Goal: Task Accomplishment & Management: Manage account settings

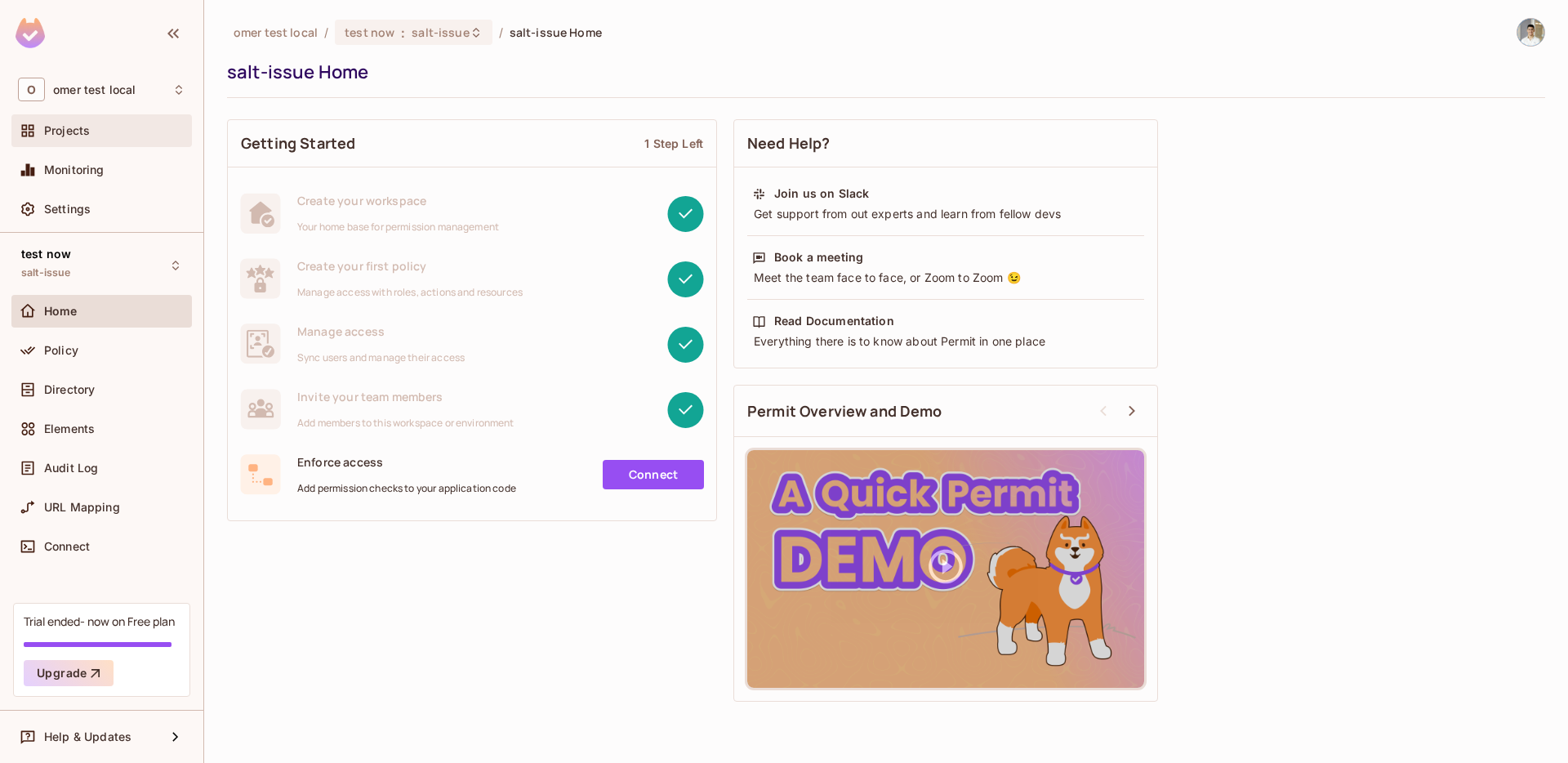
click at [76, 136] on span "Projects" at bounding box center [66, 130] width 45 height 13
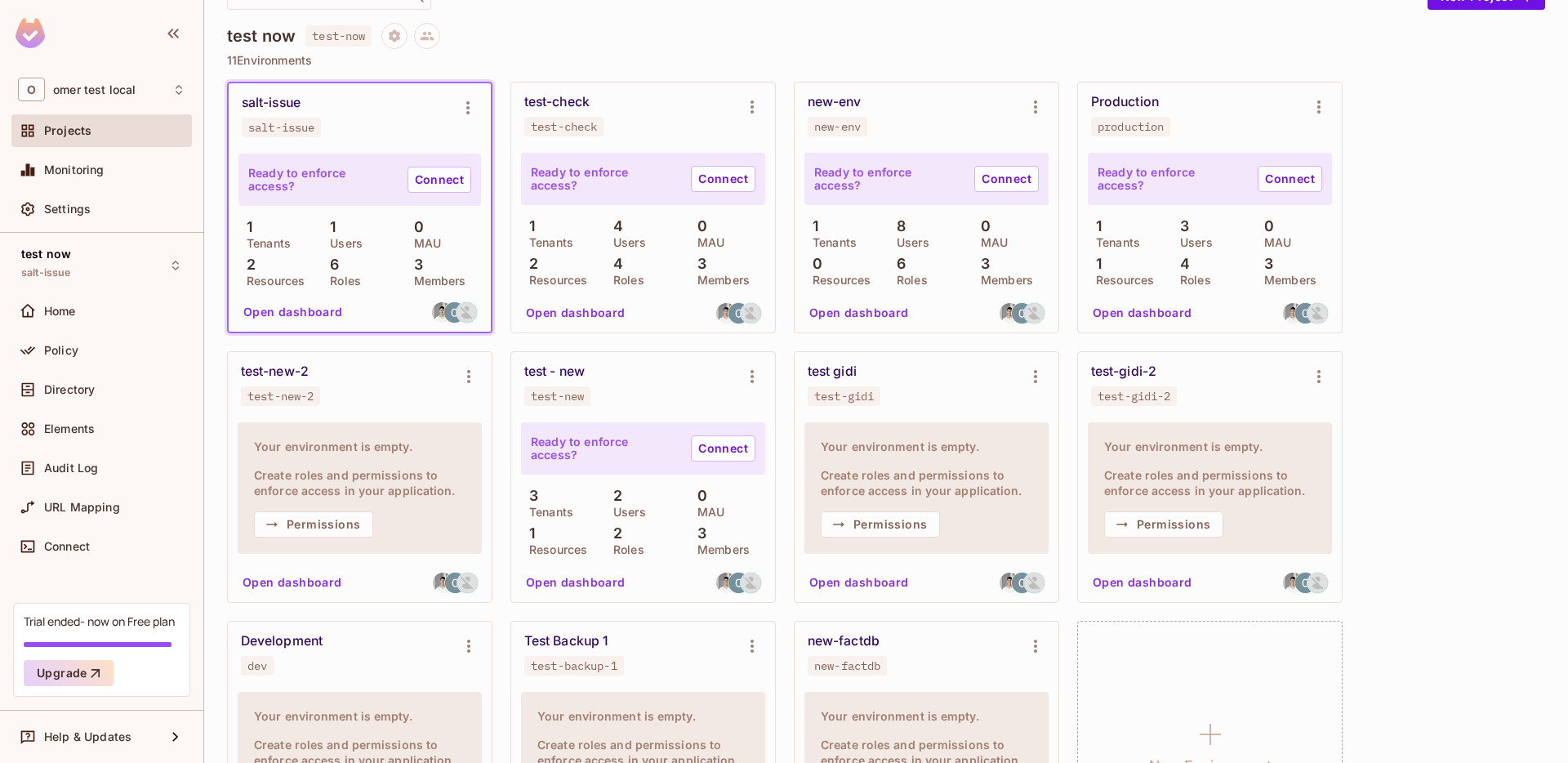
scroll to position [141, 0]
click at [554, 105] on div "test-check" at bounding box center [557, 101] width 65 height 16
click at [578, 304] on button "Open dashboard" at bounding box center [575, 312] width 112 height 26
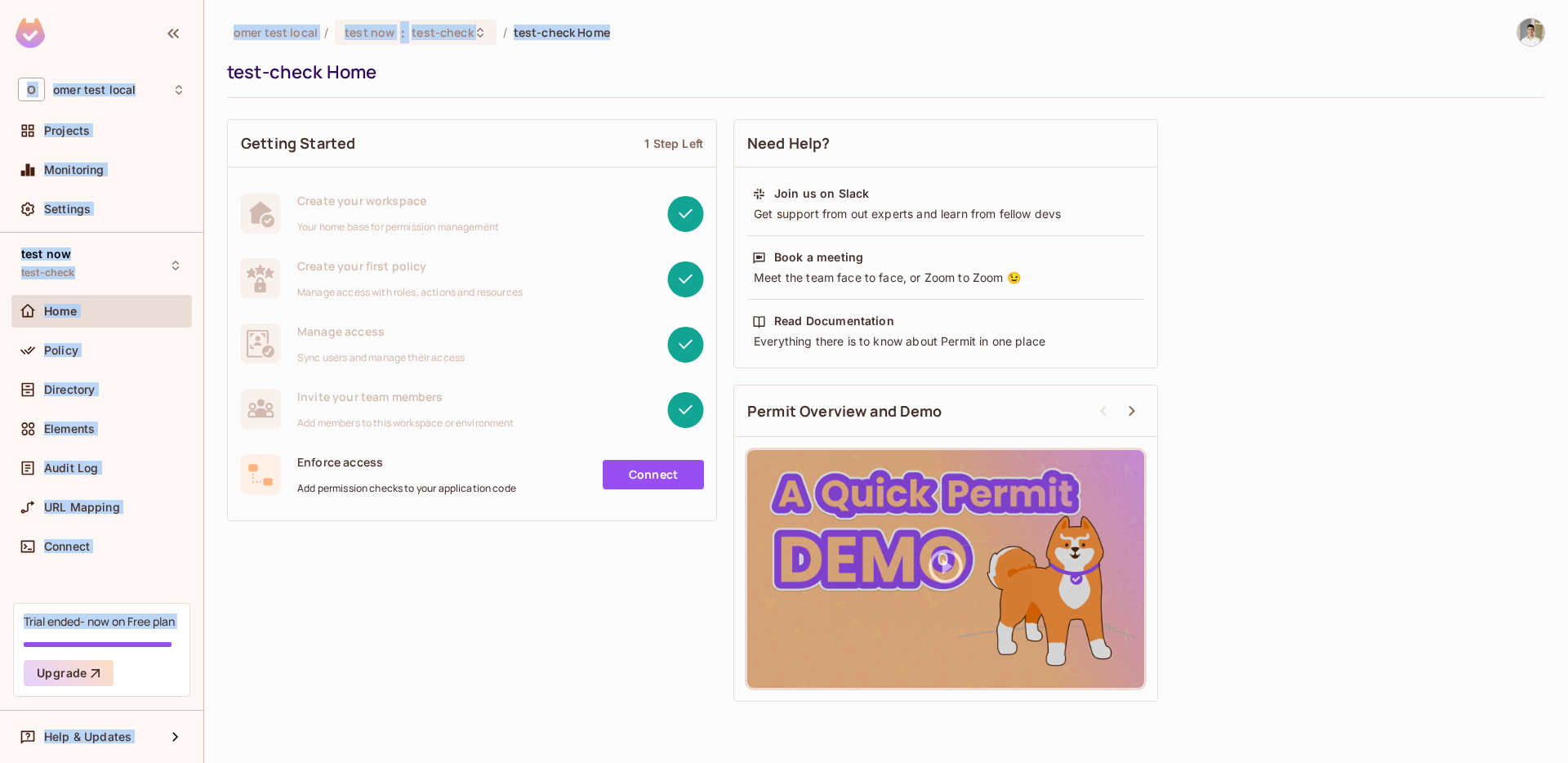
drag, startPoint x: 615, startPoint y: 34, endPoint x: 195, endPoint y: 38, distance: 420.0
click at [195, 38] on div "O omer test local Projects Monitoring Settings test now test-check Home Policy …" at bounding box center [784, 381] width 1568 height 763
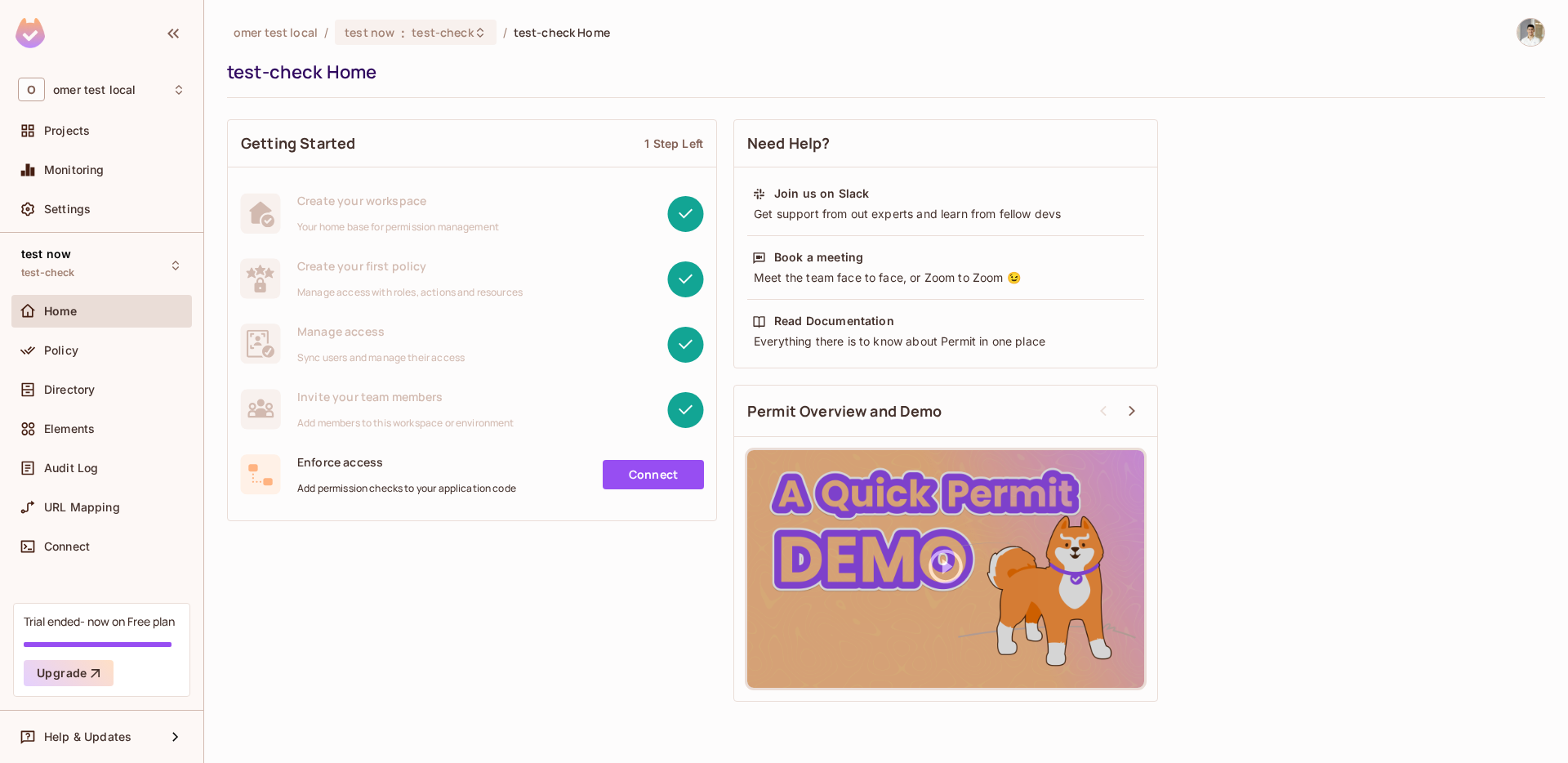
click at [699, 72] on div "test-check Home" at bounding box center [882, 71] width 1311 height 25
click at [271, 33] on span "omer test local" at bounding box center [275, 33] width 84 height 15
click at [62, 344] on span "Policy" at bounding box center [61, 350] width 34 height 13
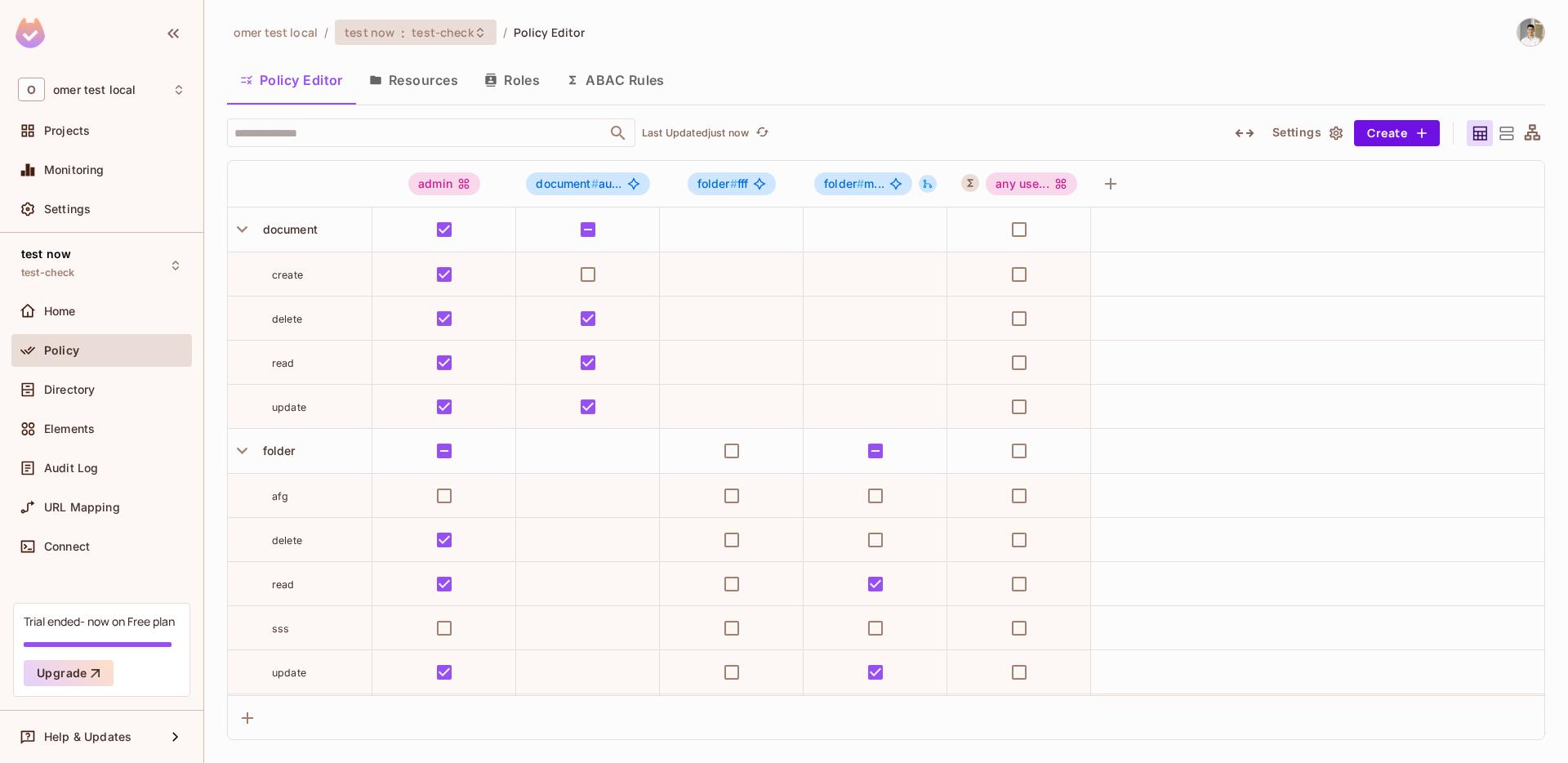
click at [446, 35] on span "test-check" at bounding box center [442, 33] width 61 height 15
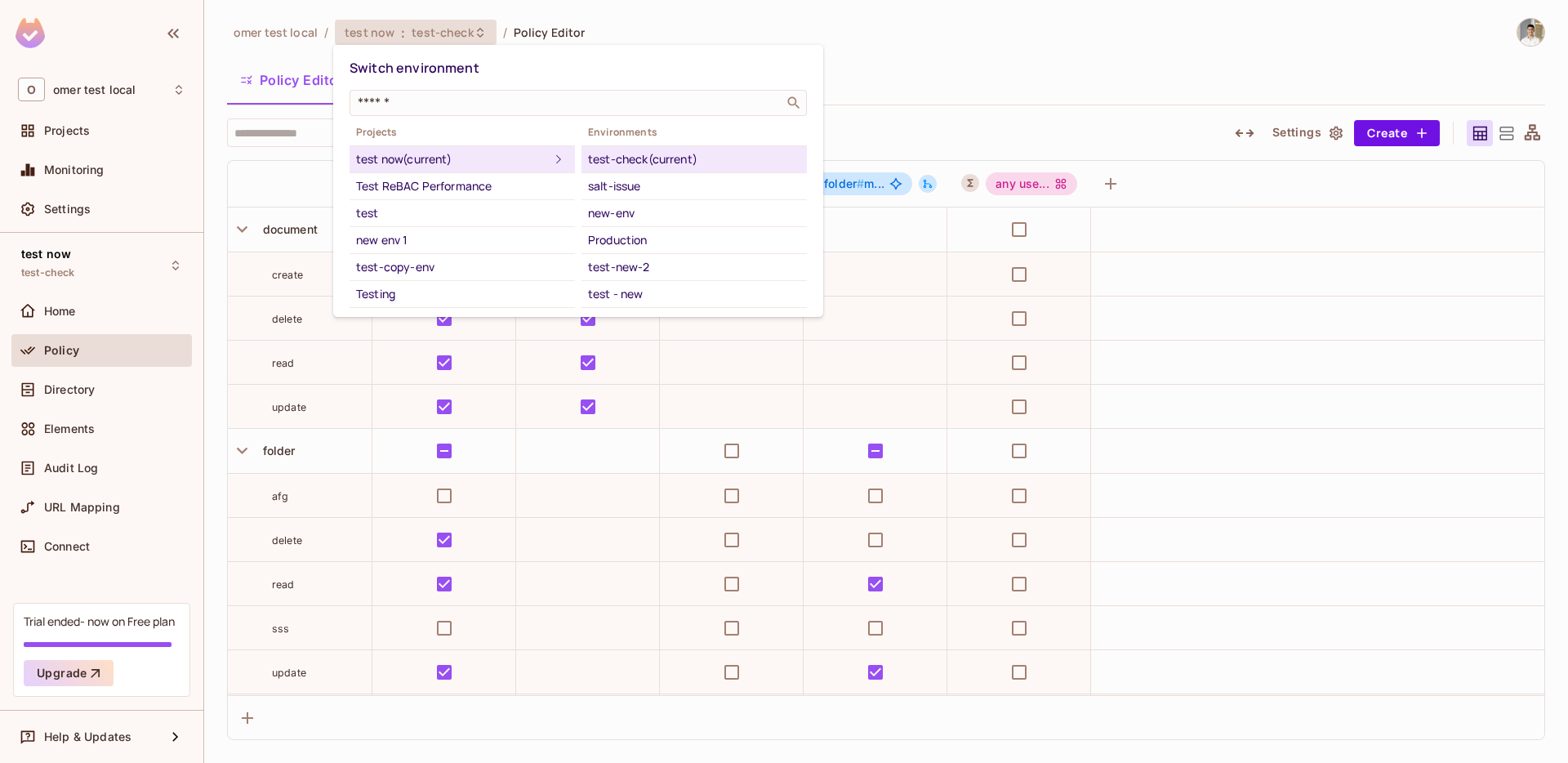
click at [911, 78] on div at bounding box center [784, 381] width 1568 height 763
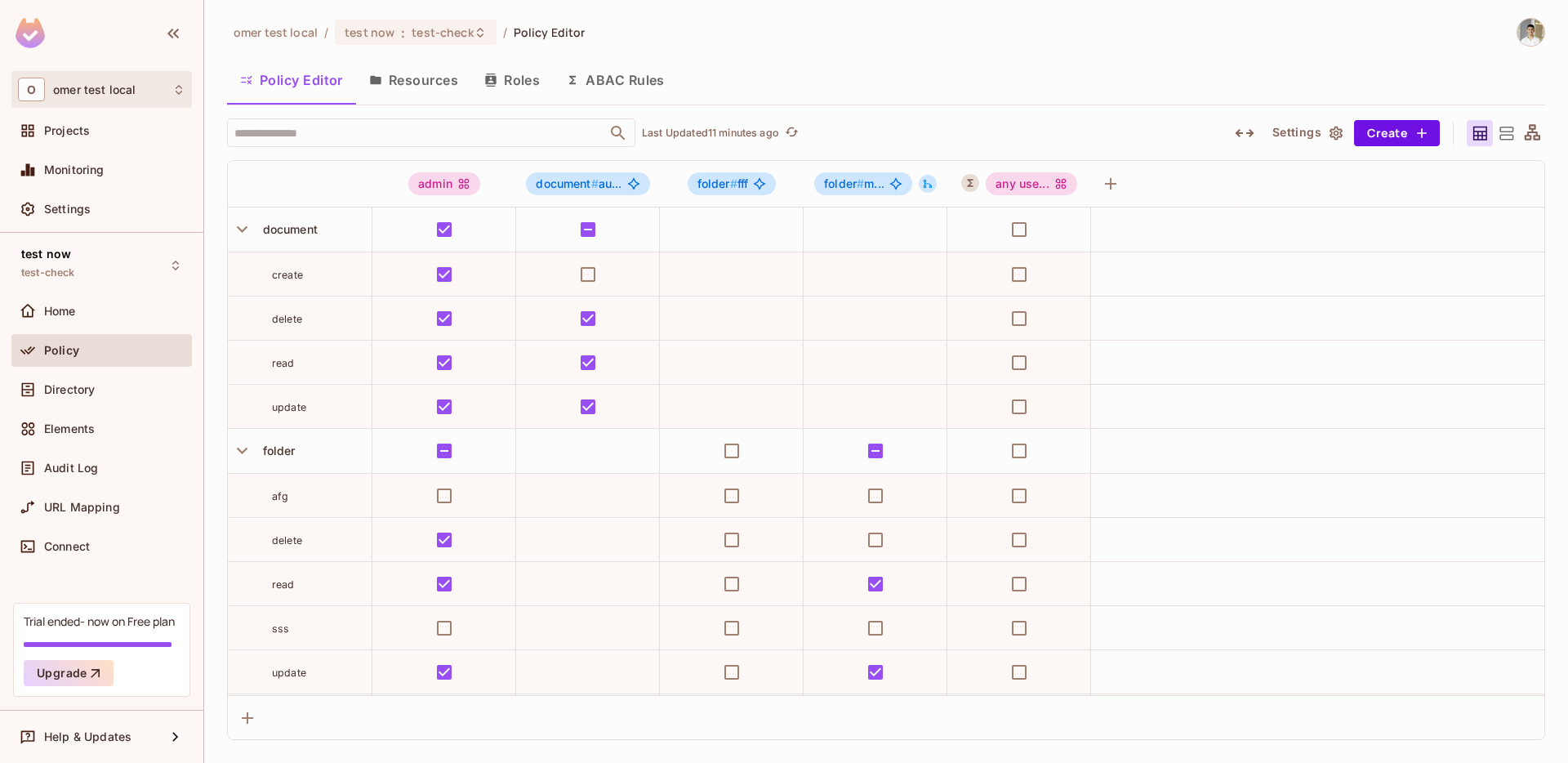
click at [81, 95] on body "O omer test local Projects Monitoring Settings test now test-check Home Policy …" at bounding box center [784, 381] width 1568 height 763
click at [106, 97] on div "O omer test local" at bounding box center [101, 89] width 167 height 24
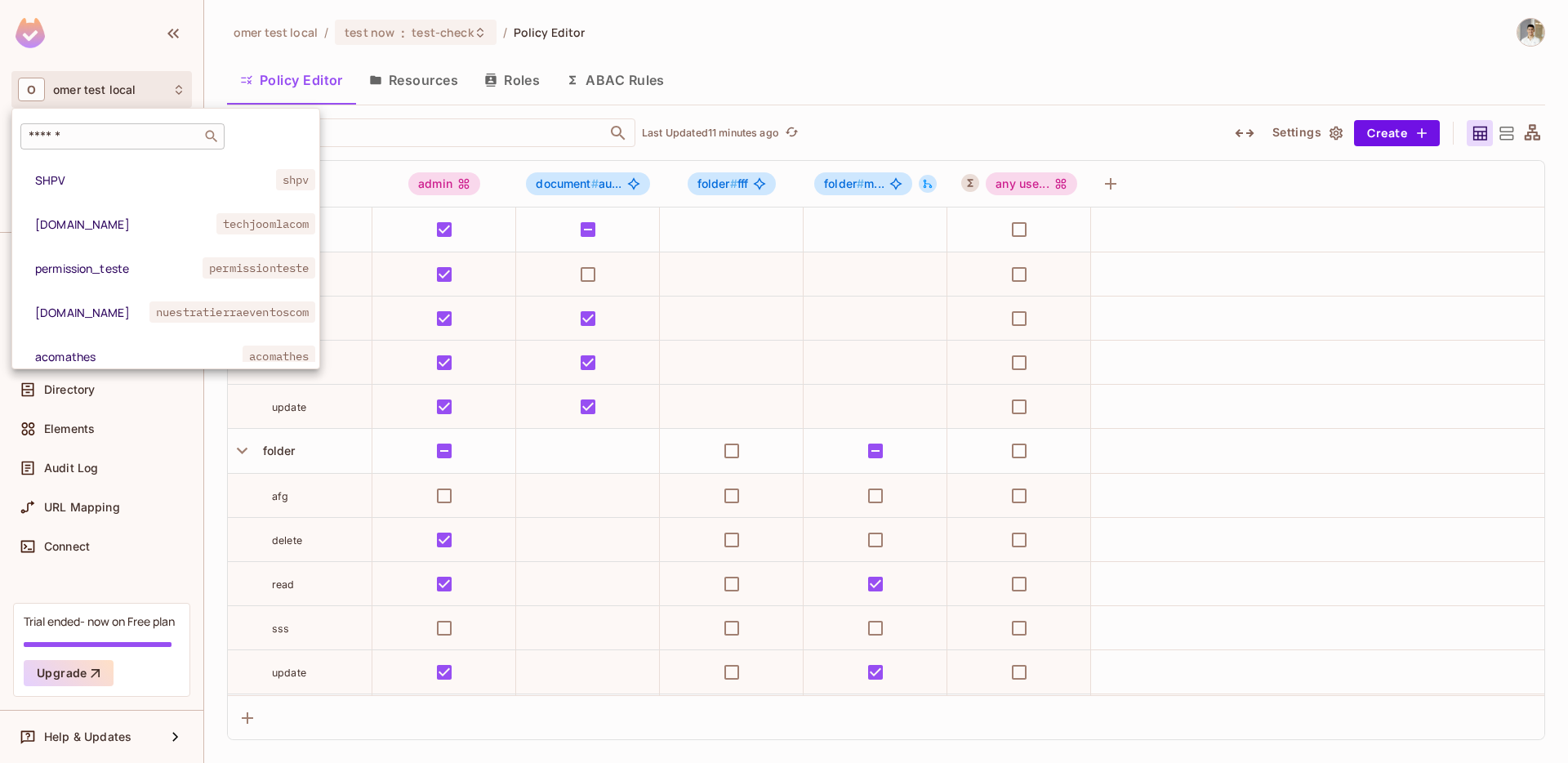
click at [112, 133] on input "text" at bounding box center [112, 136] width 172 height 16
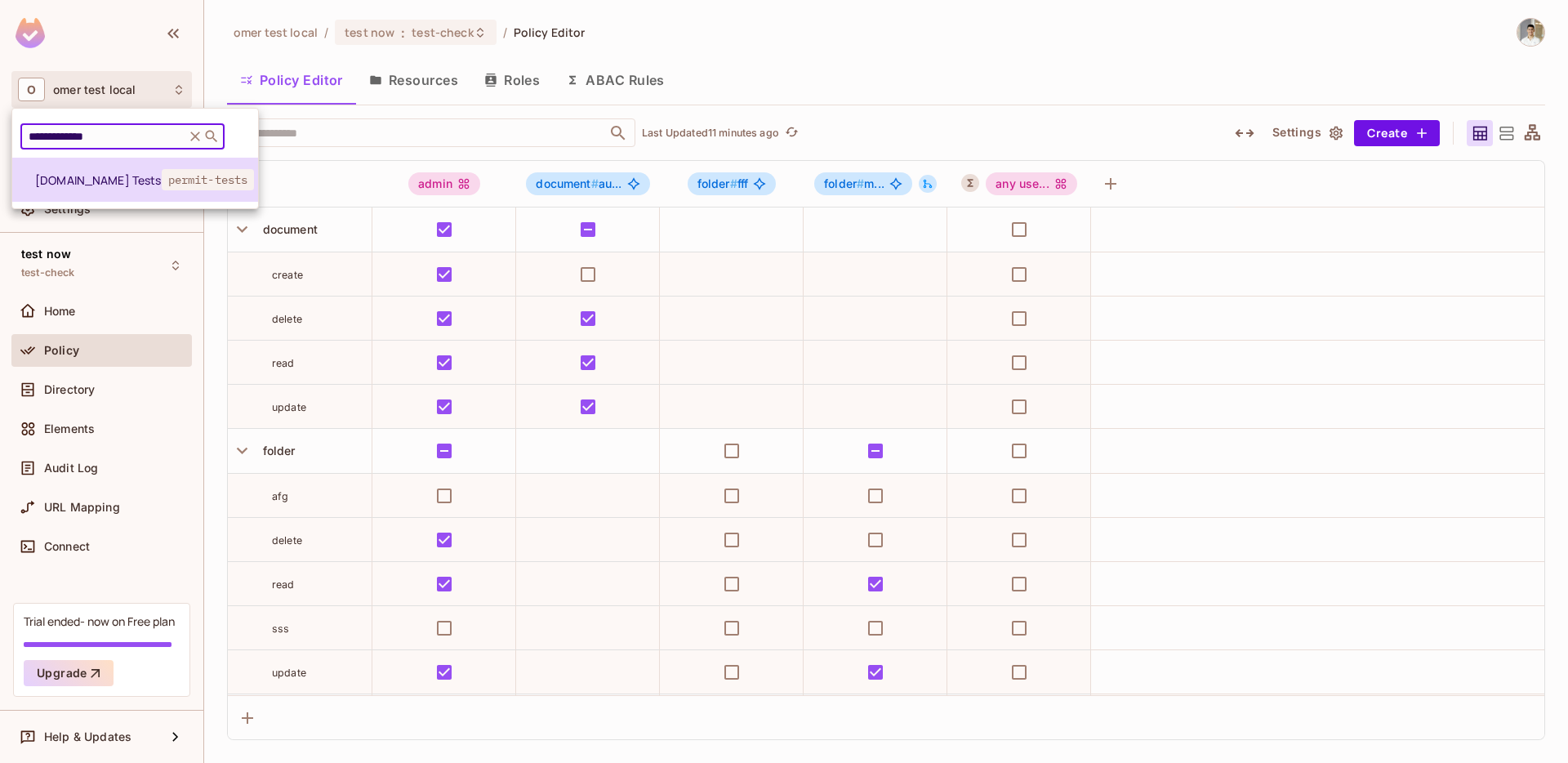
type input "**********"
click at [126, 185] on span "[DOMAIN_NAME] Tests" at bounding box center [99, 180] width 127 height 15
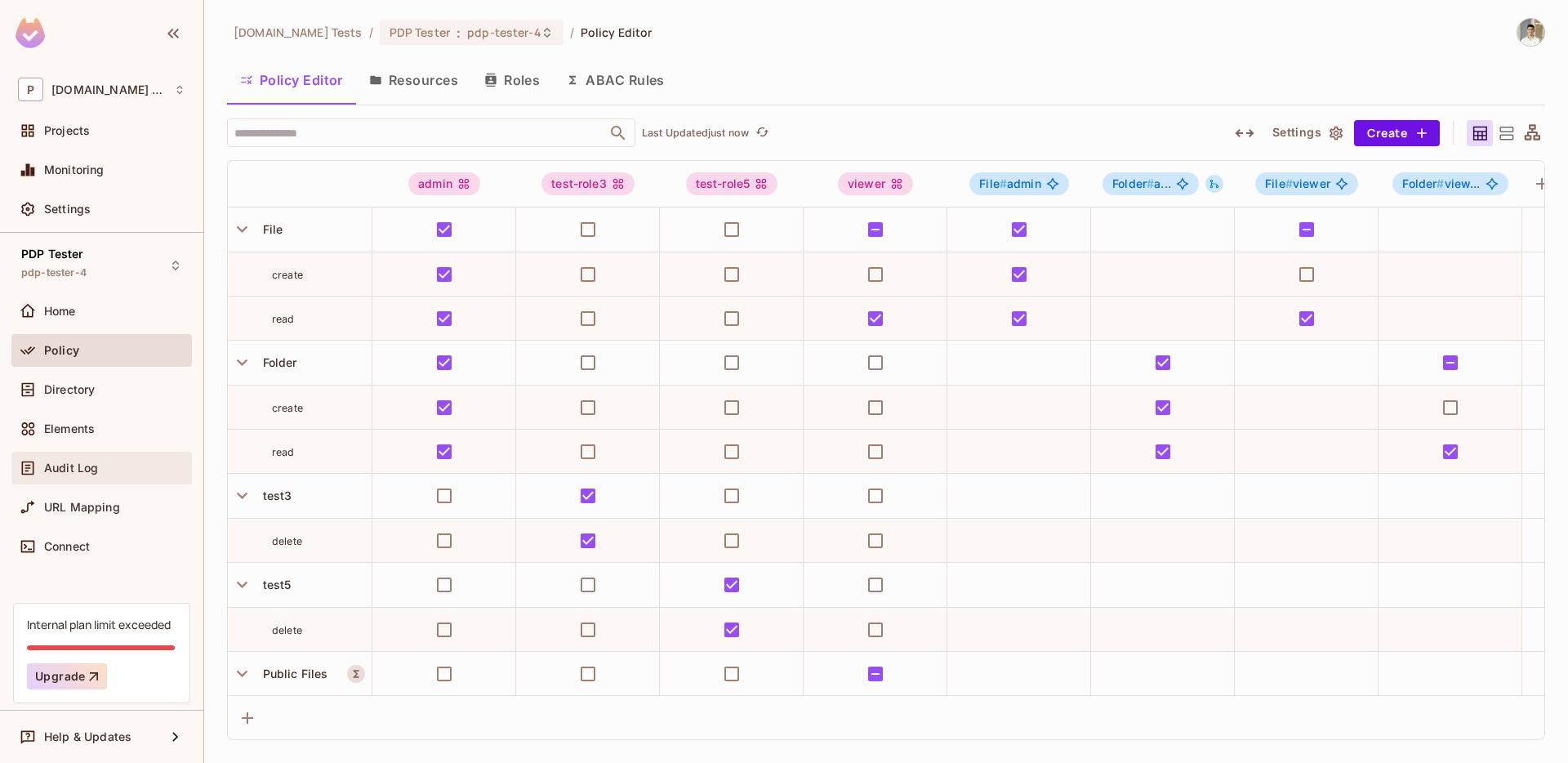
click at [59, 475] on div "Audit Log" at bounding box center [101, 468] width 167 height 20
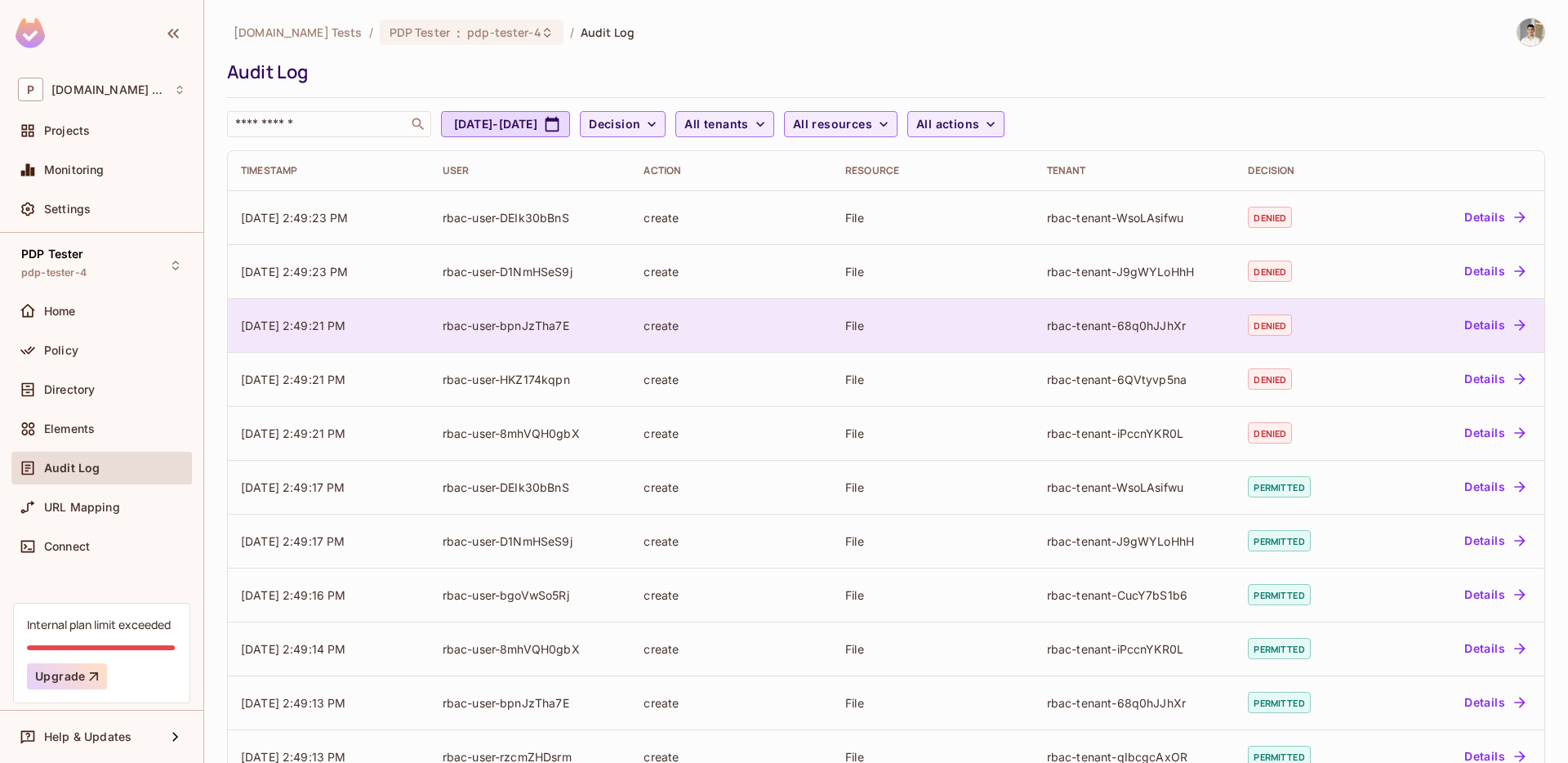
click at [773, 307] on td "create" at bounding box center [731, 324] width 202 height 54
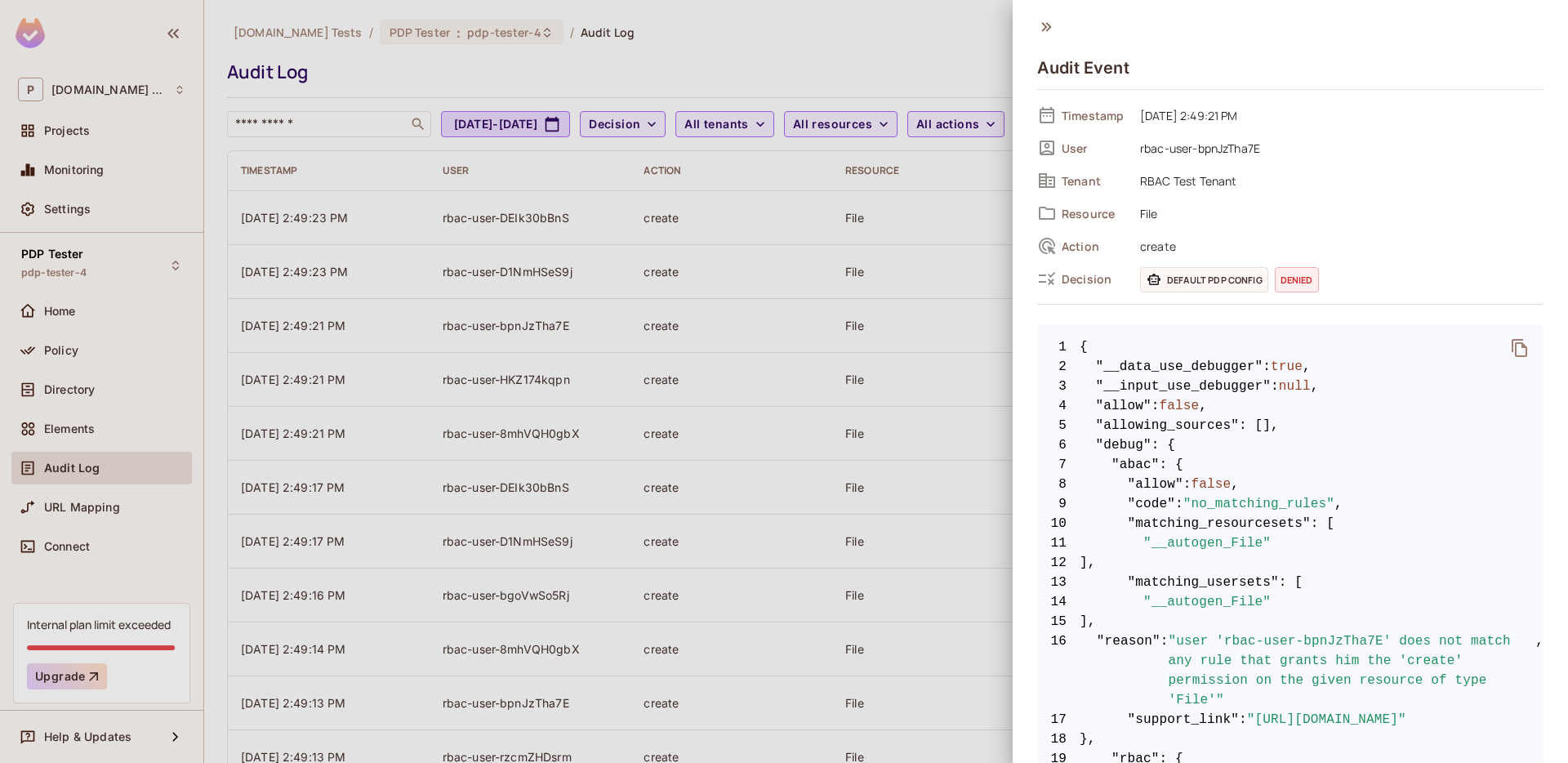
click at [887, 316] on div at bounding box center [784, 381] width 1568 height 763
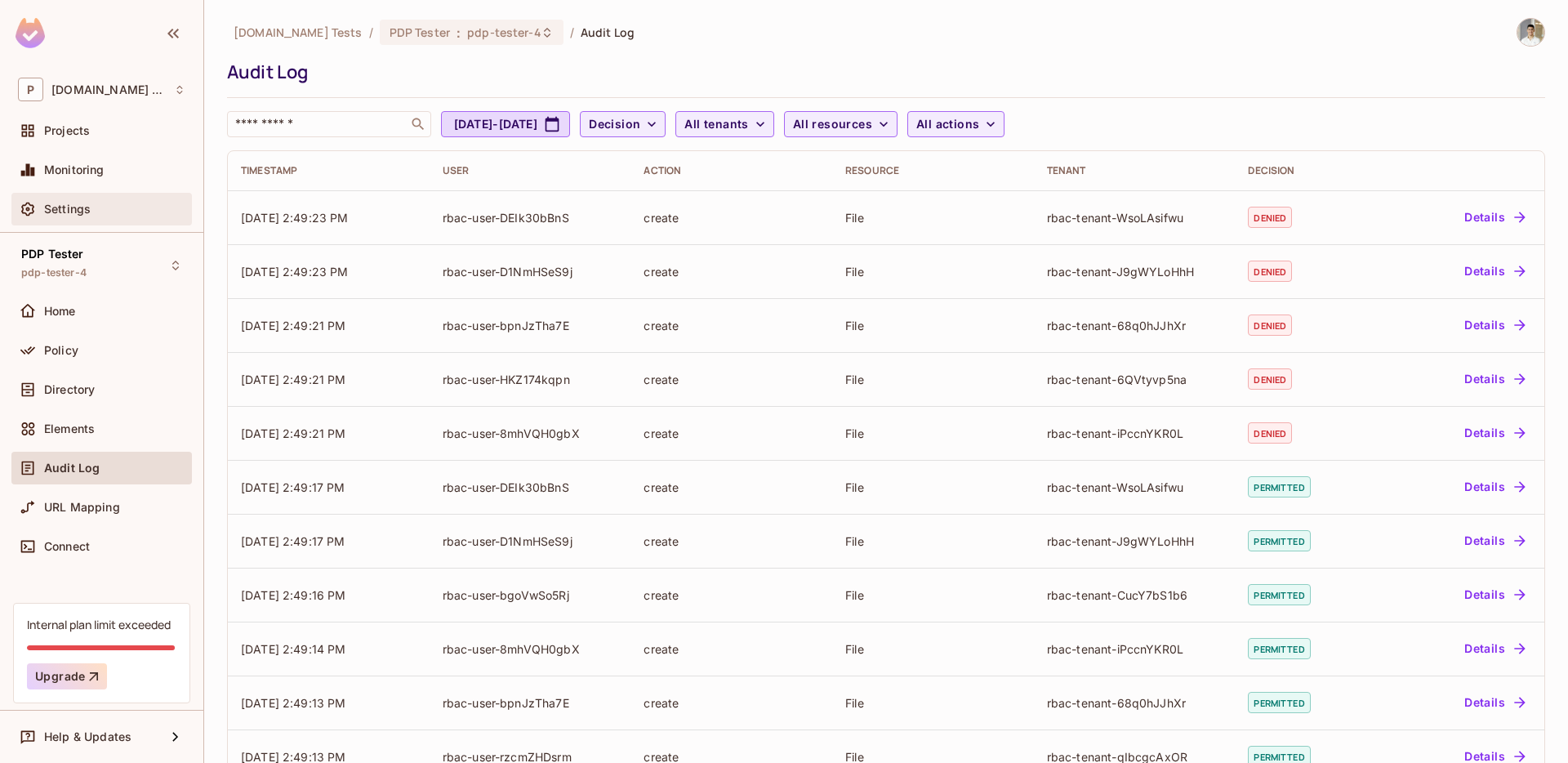
click at [95, 208] on div "Settings" at bounding box center [114, 209] width 142 height 13
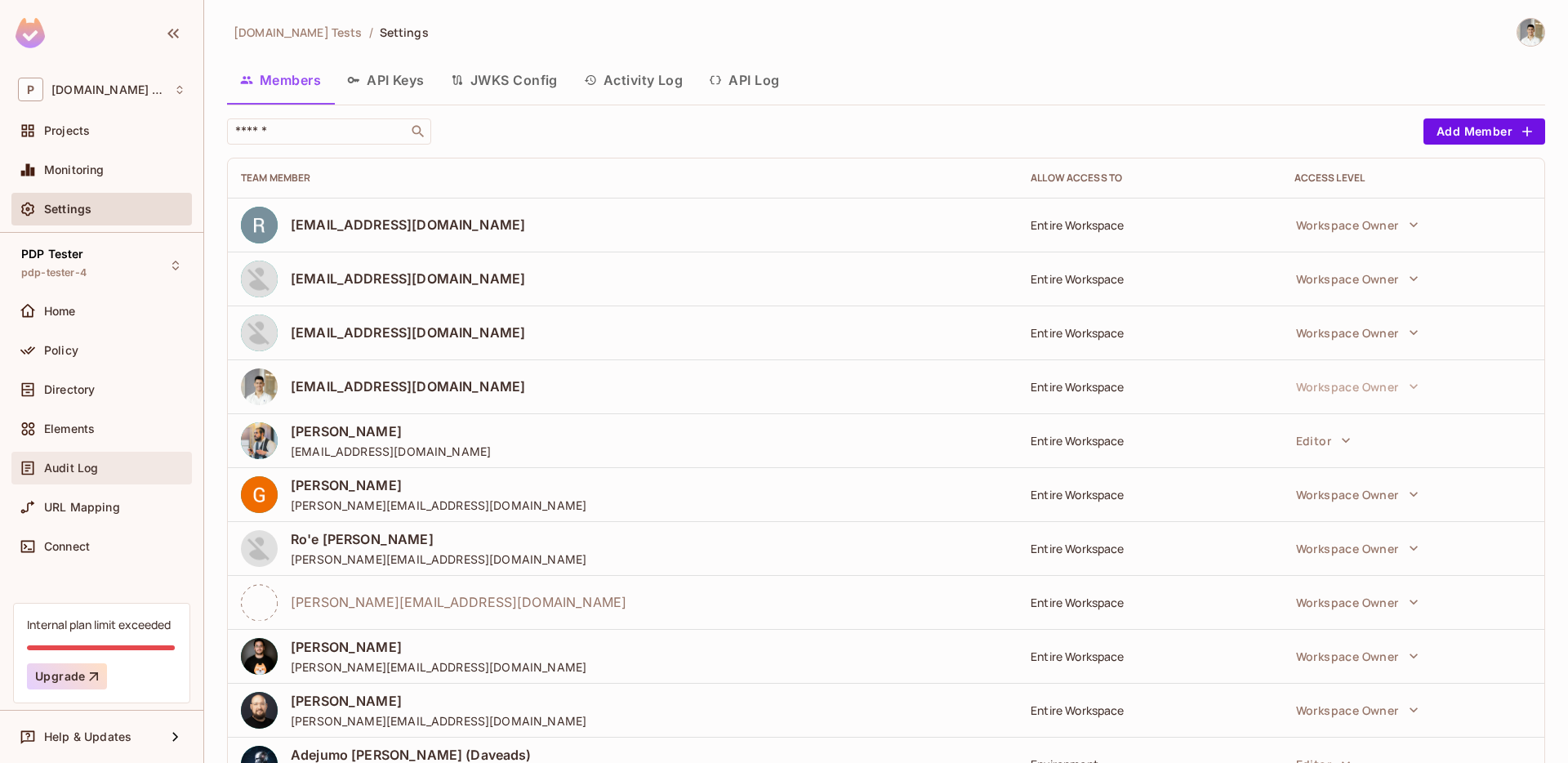
click at [76, 469] on span "Audit Log" at bounding box center [70, 468] width 54 height 13
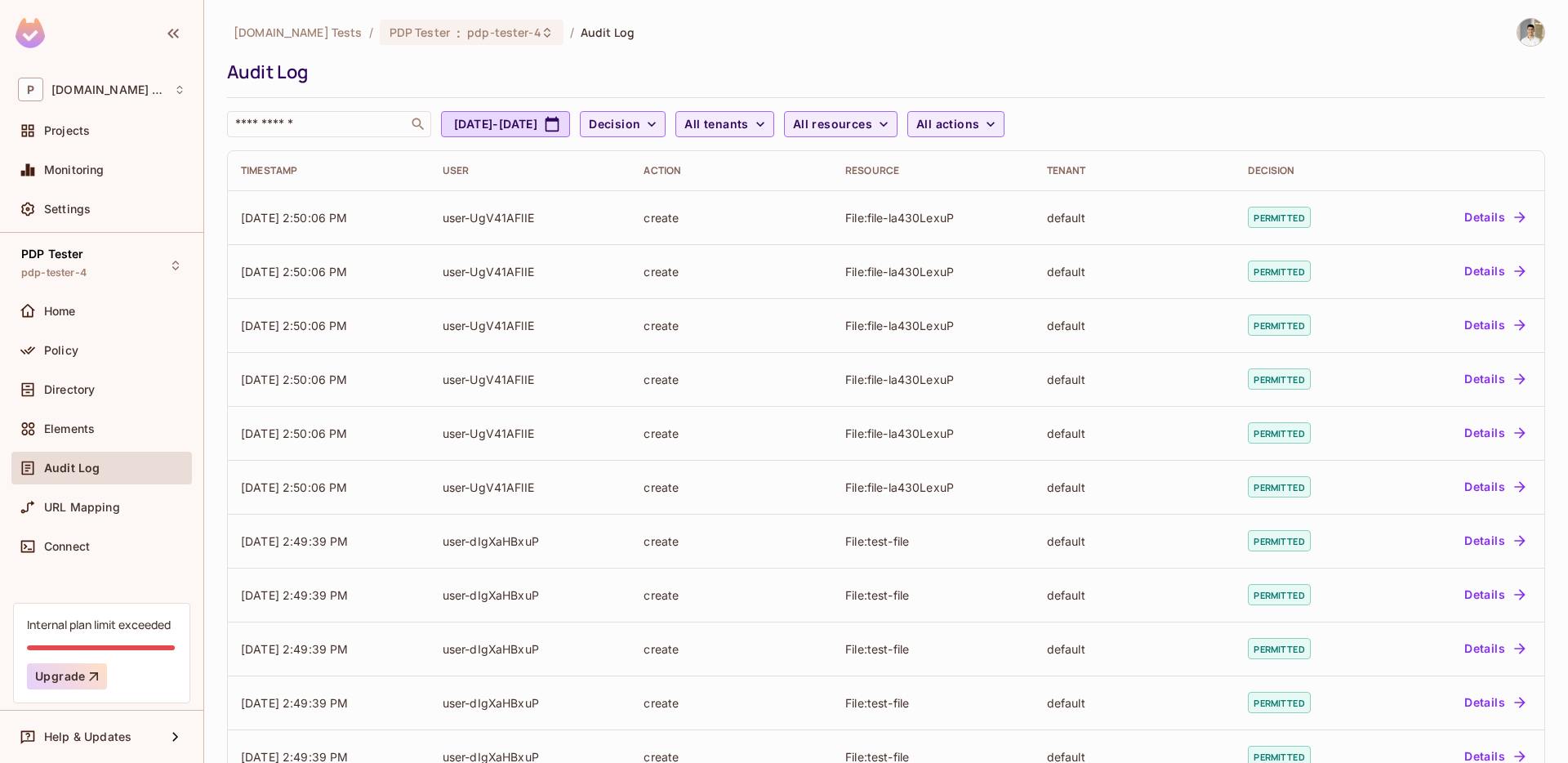
click at [224, 376] on div "[DOMAIN_NAME] Tests / PDP Tester : pdp-tester-4 / Audit Log Audit Log ​ [DATE] …" at bounding box center [887, 381] width 1365 height 763
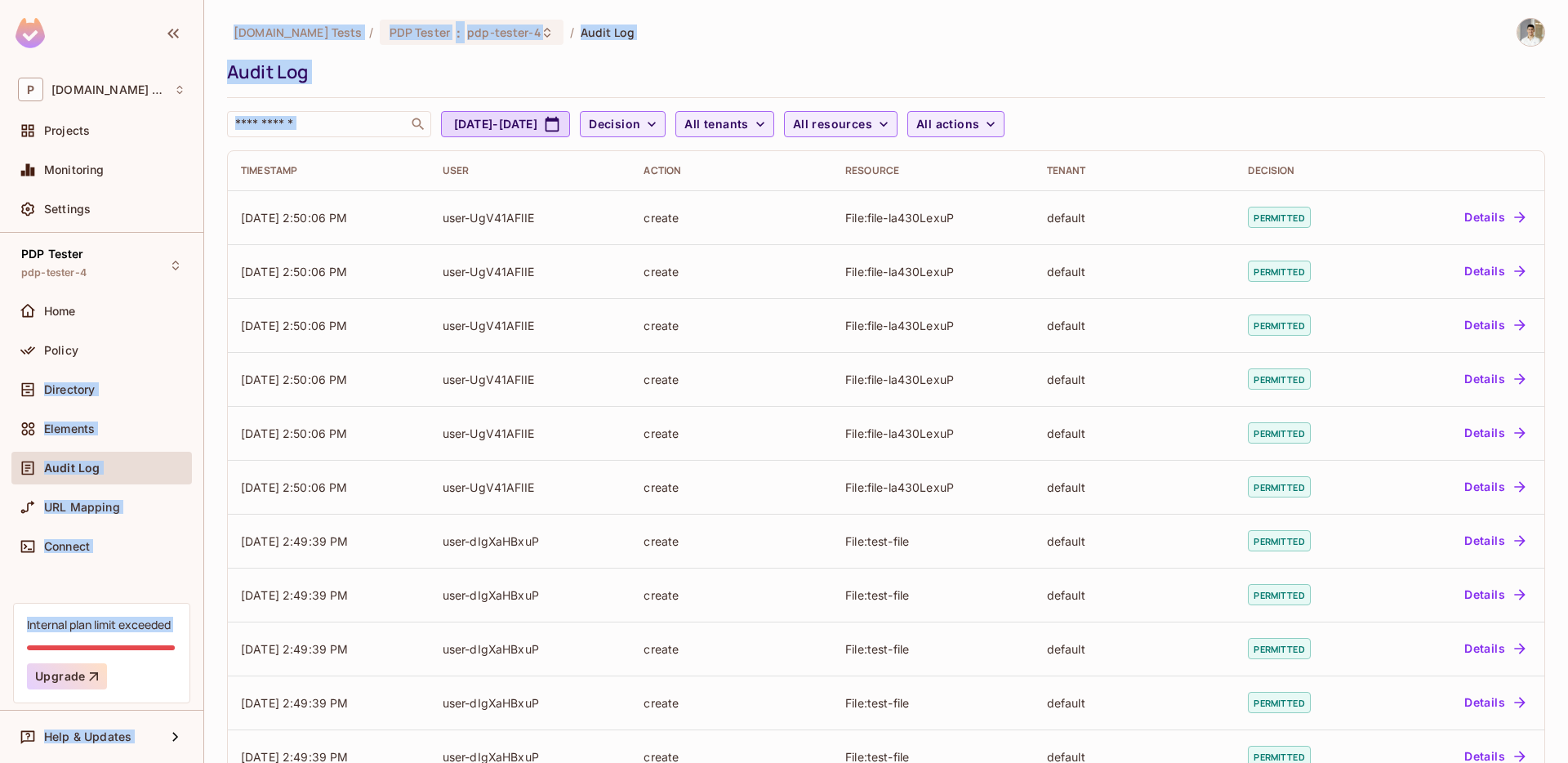
drag, startPoint x: 227, startPoint y: 376, endPoint x: 195, endPoint y: 373, distance: 32.1
click at [195, 373] on div "P [DOMAIN_NAME] Tests Projects Monitoring Settings PDP Tester pdp-tester-4 Home…" at bounding box center [784, 381] width 1568 height 763
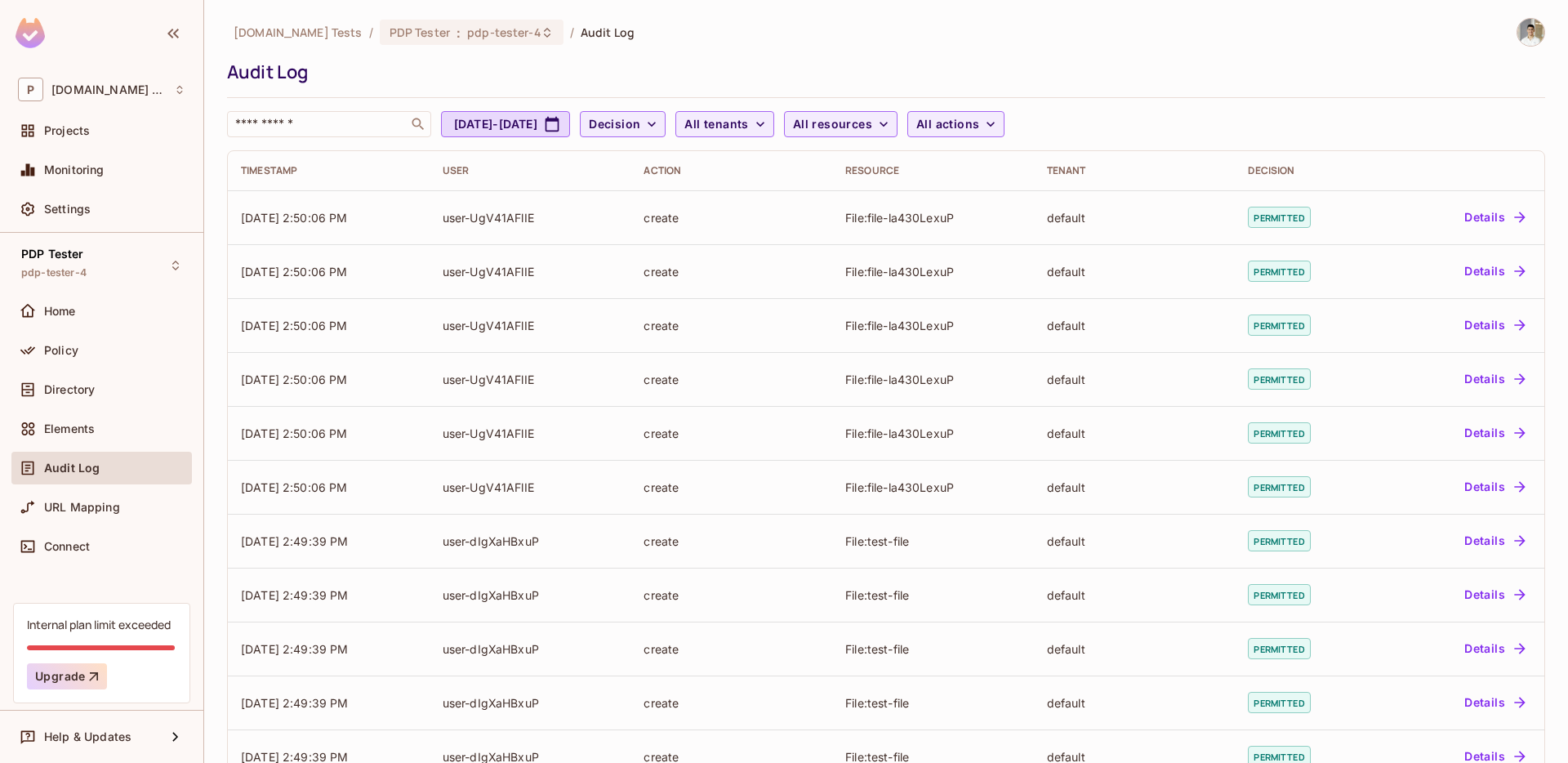
click at [206, 373] on div "[DOMAIN_NAME] Tests / PDP Tester : pdp-tester-4 / Audit Log Audit Log ​ [DATE] …" at bounding box center [887, 381] width 1365 height 763
click at [111, 212] on div "Settings" at bounding box center [114, 209] width 142 height 13
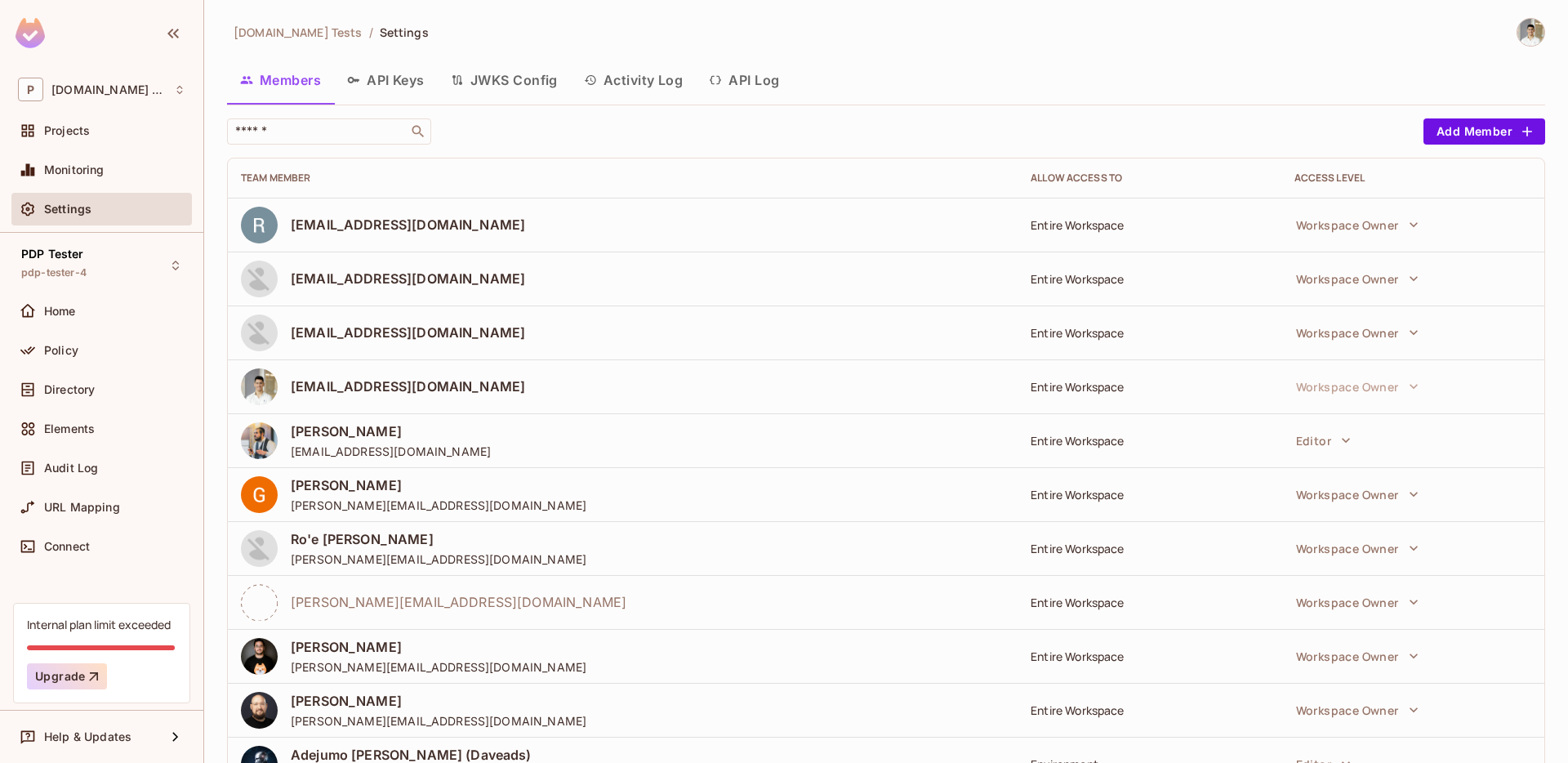
click at [681, 69] on button "Activity Log" at bounding box center [633, 80] width 126 height 41
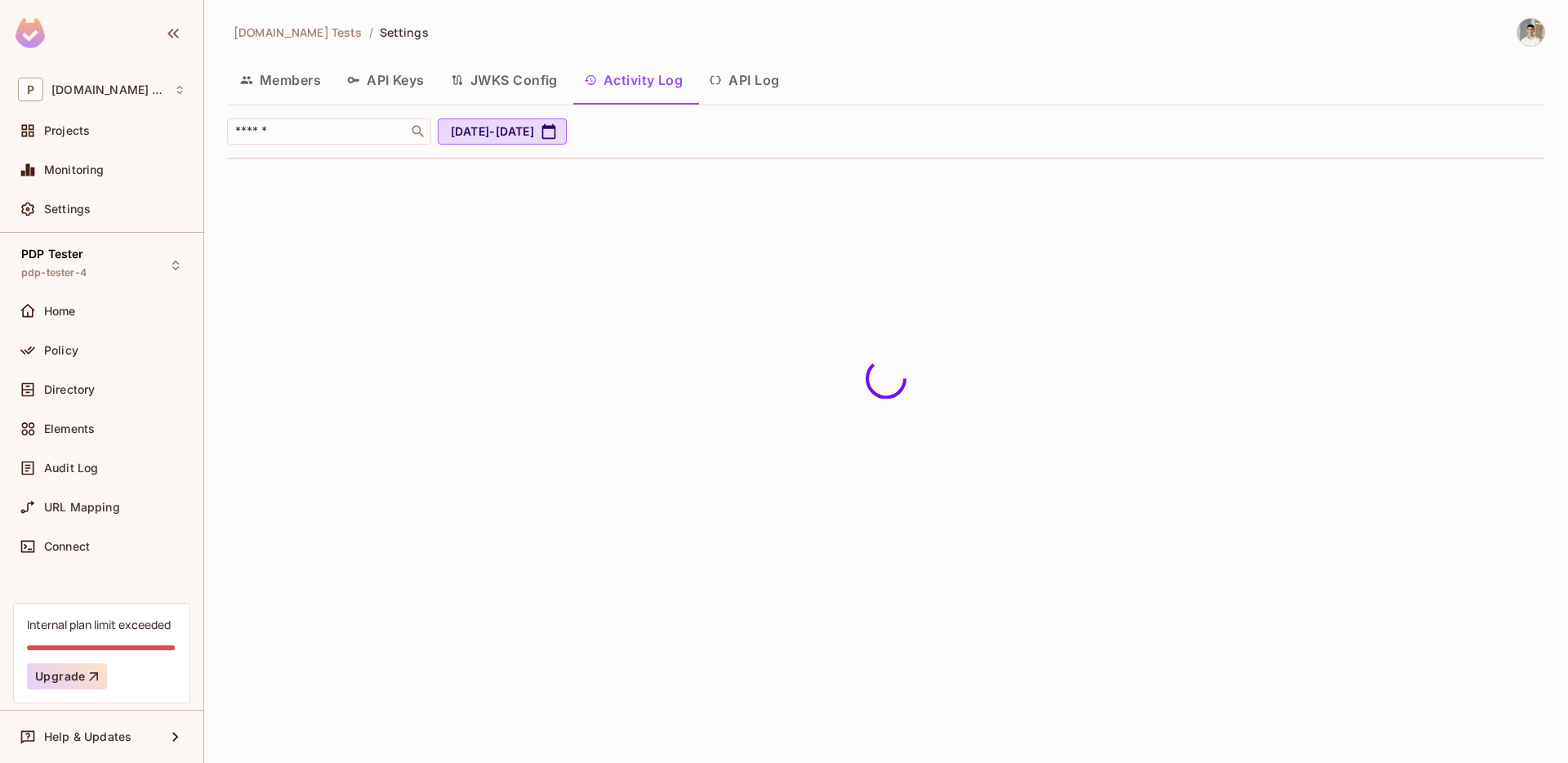
click at [734, 75] on button "API Log" at bounding box center [744, 80] width 96 height 41
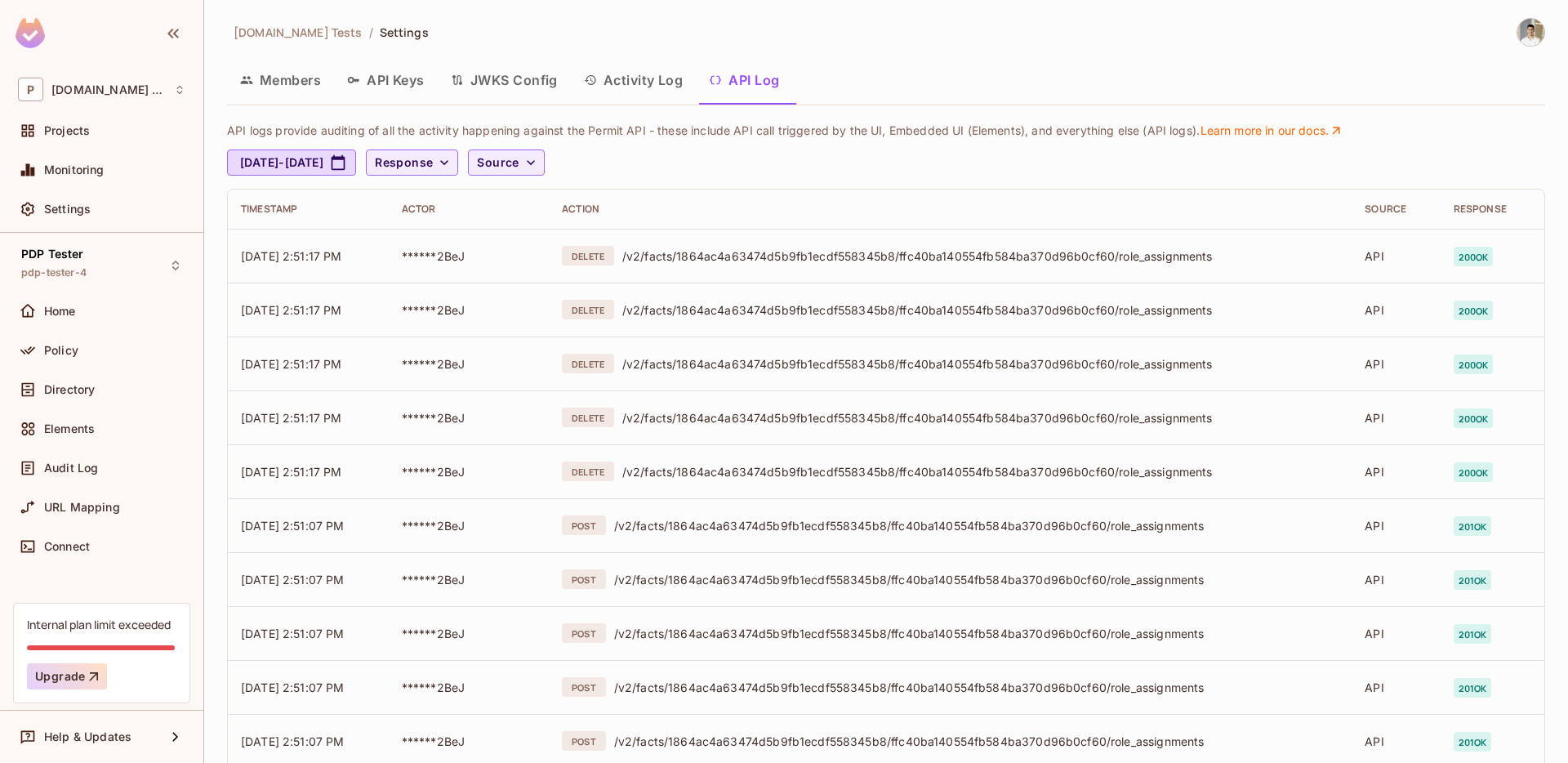
click at [539, 262] on td "******2BeJ" at bounding box center [469, 256] width 161 height 54
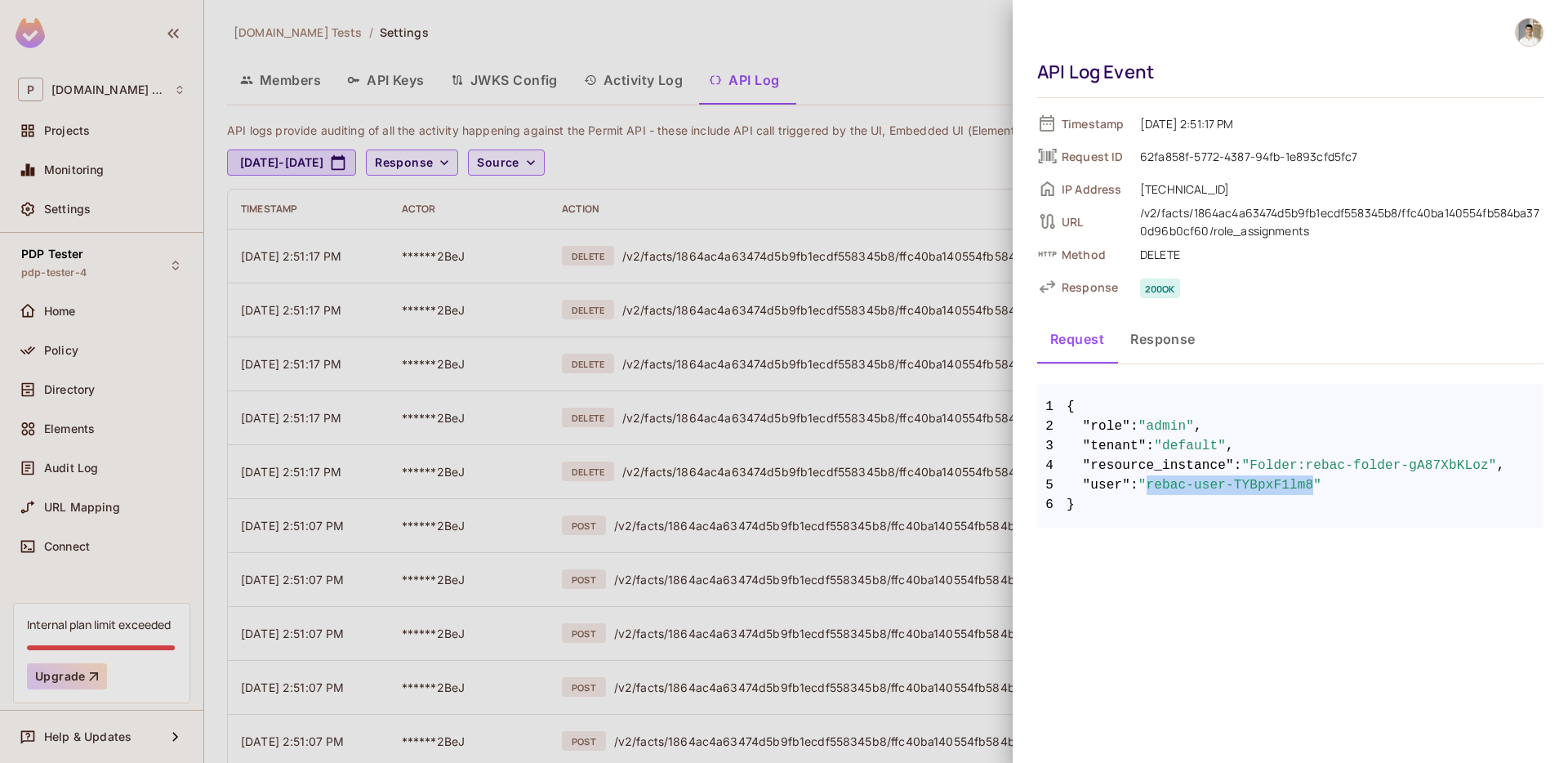
drag, startPoint x: 1158, startPoint y: 487, endPoint x: 1324, endPoint y: 492, distance: 166.1
click at [1322, 492] on span ""rebac-user-TYBpxF1lm8"" at bounding box center [1230, 485] width 183 height 20
drag, startPoint x: 1156, startPoint y: 425, endPoint x: 1189, endPoint y: 426, distance: 33.0
click at [1189, 426] on span ""admin"" at bounding box center [1166, 426] width 56 height 20
drag, startPoint x: 1253, startPoint y: 464, endPoint x: 1535, endPoint y: 464, distance: 282.0
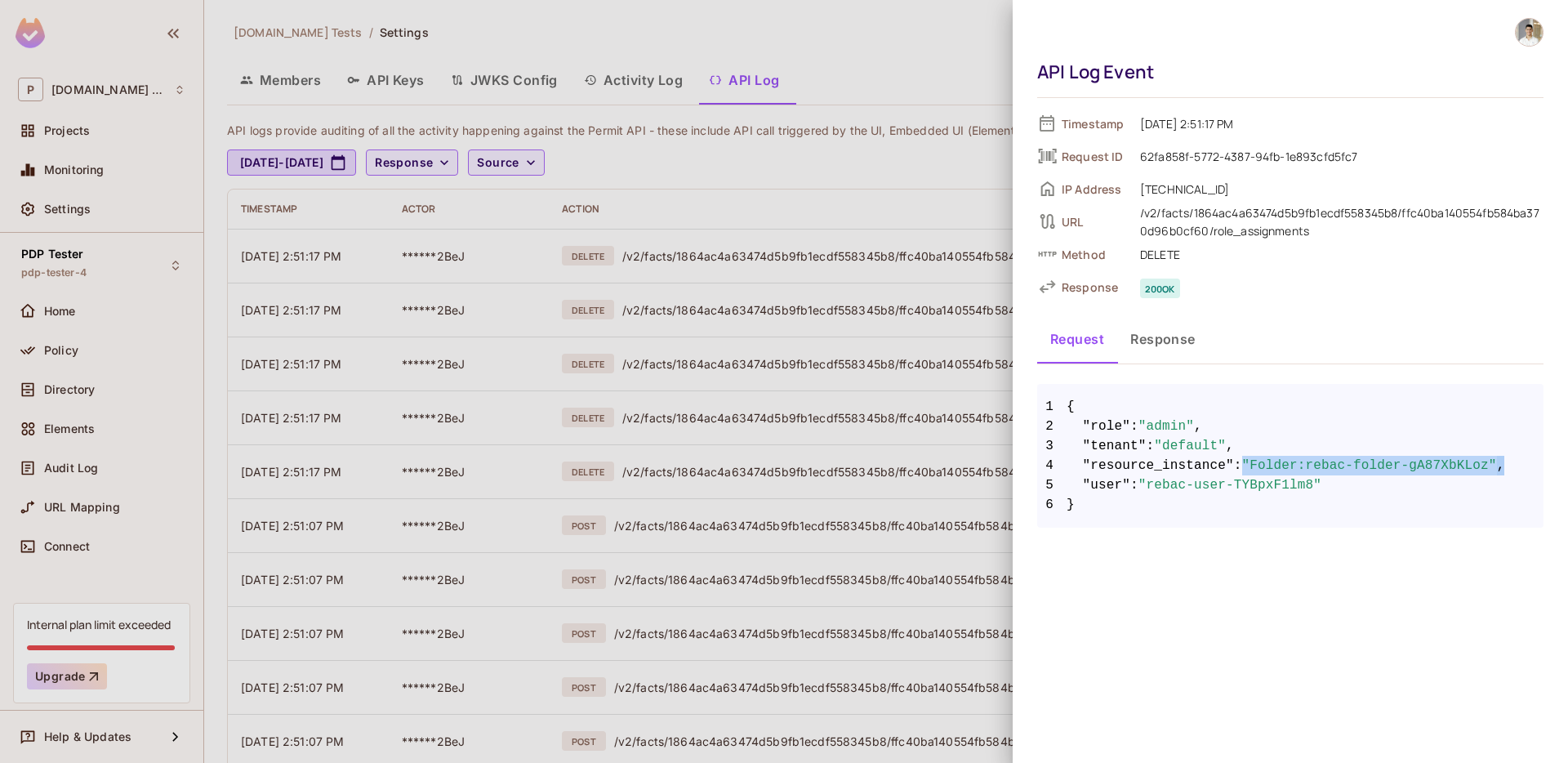
click at [1535, 464] on span "4 "resource_instance" : "Folder:rebac-folder-gA87XbKLoz" ," at bounding box center [1291, 465] width 506 height 20
drag, startPoint x: 1153, startPoint y: 453, endPoint x: 1178, endPoint y: 451, distance: 25.1
click at [1178, 451] on span "3 "tenant" : "default" ," at bounding box center [1291, 445] width 506 height 20
click at [1145, 249] on span "DELETE" at bounding box center [1338, 254] width 412 height 20
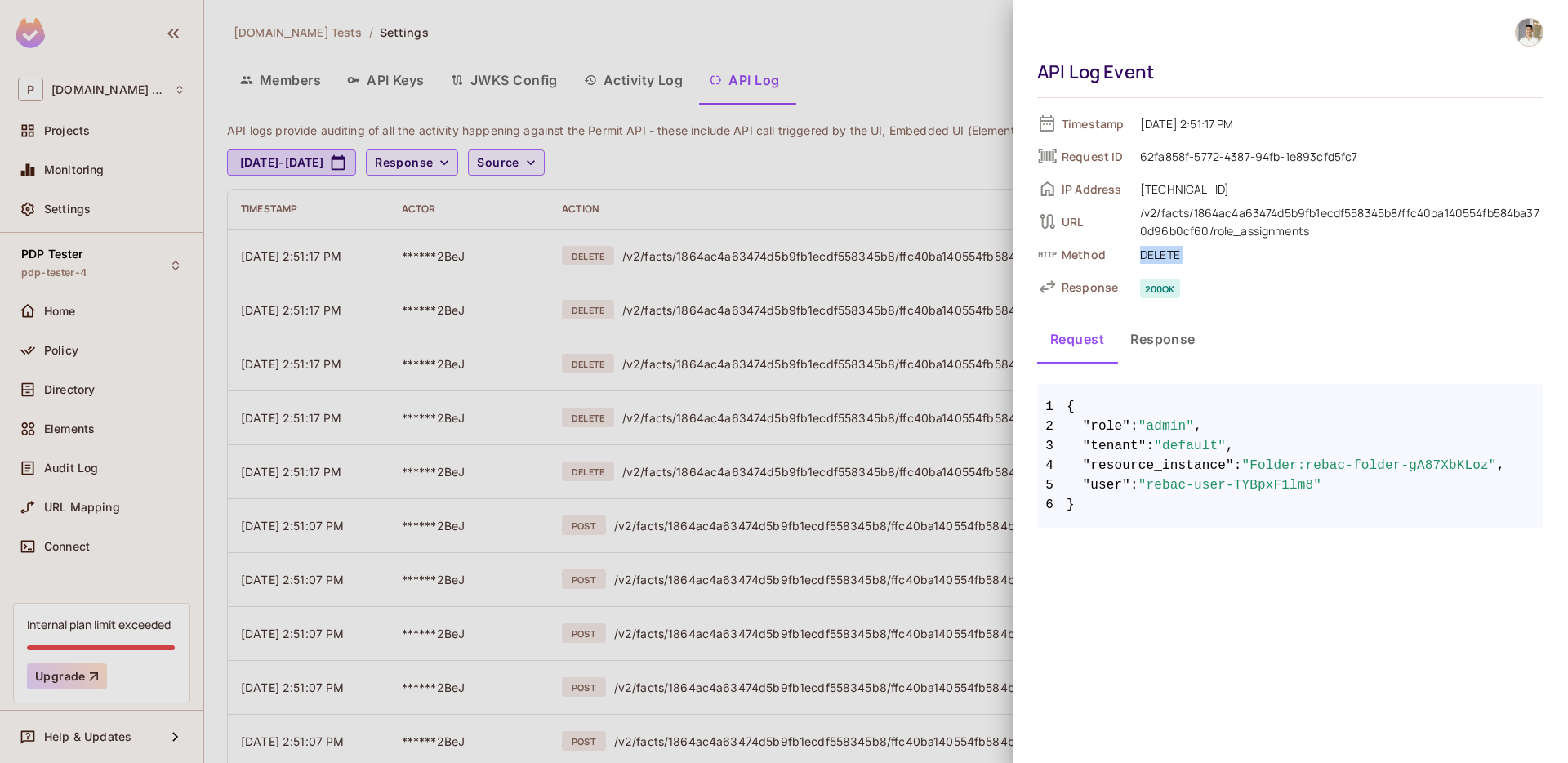
click at [1145, 249] on span "DELETE" at bounding box center [1338, 254] width 412 height 20
click at [929, 192] on div at bounding box center [784, 381] width 1568 height 763
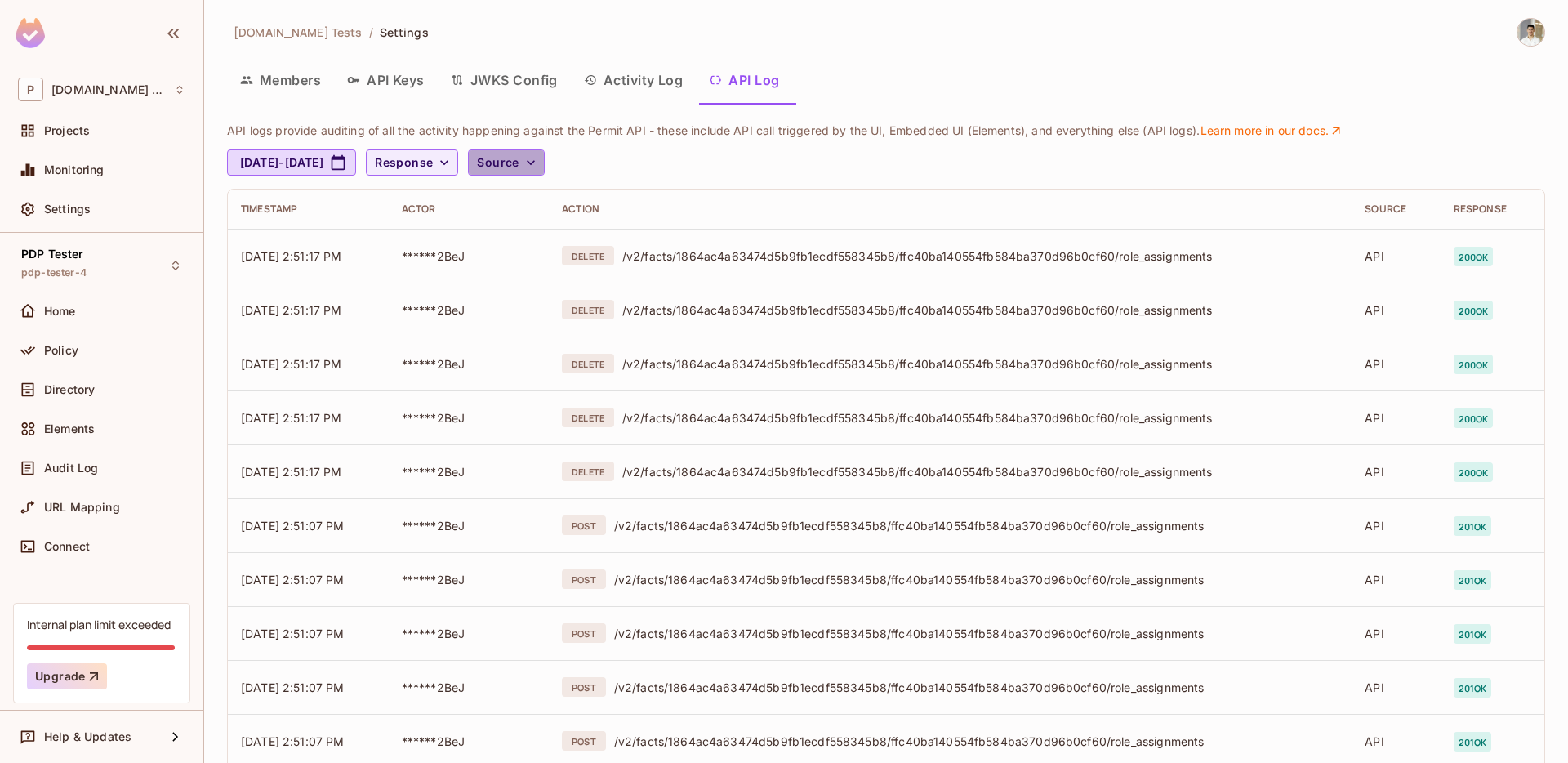
click at [518, 160] on span "Source" at bounding box center [498, 163] width 42 height 21
click at [565, 235] on span "UI logs" at bounding box center [590, 235] width 70 height 15
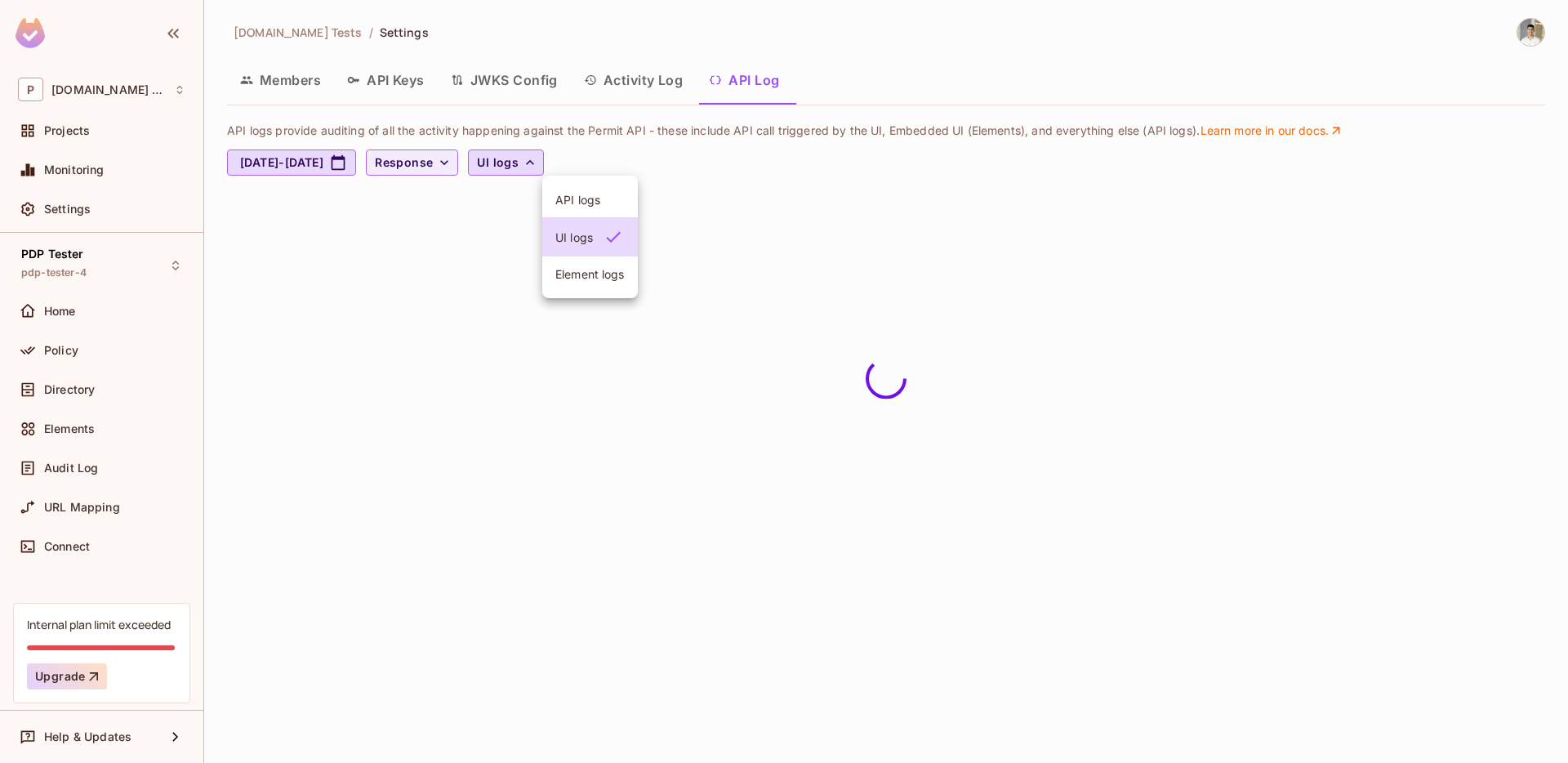
click at [680, 140] on div at bounding box center [784, 381] width 1568 height 763
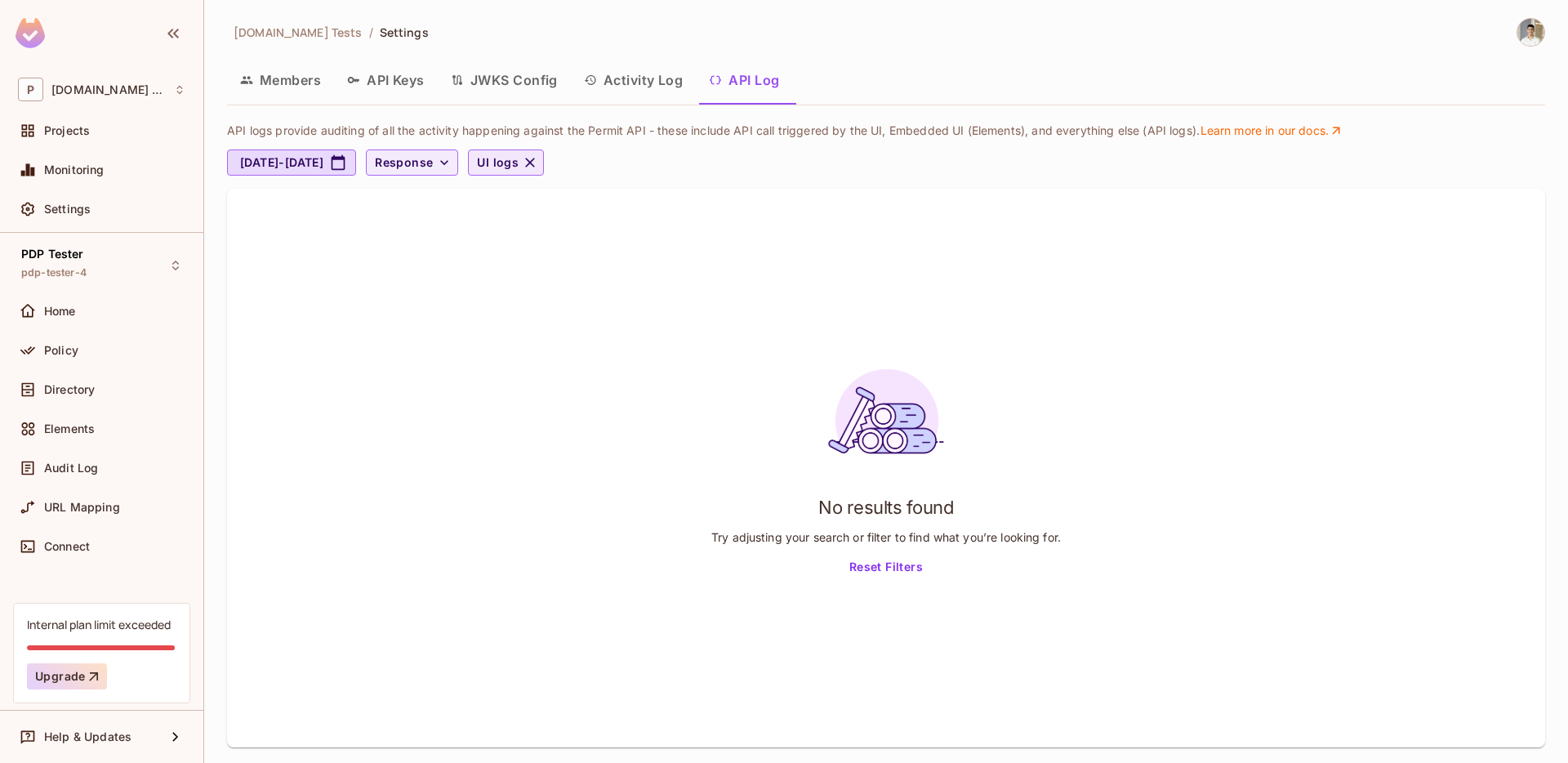
click at [518, 160] on span "UI logs" at bounding box center [498, 163] width 42 height 21
click at [566, 192] on span "API logs" at bounding box center [590, 200] width 70 height 15
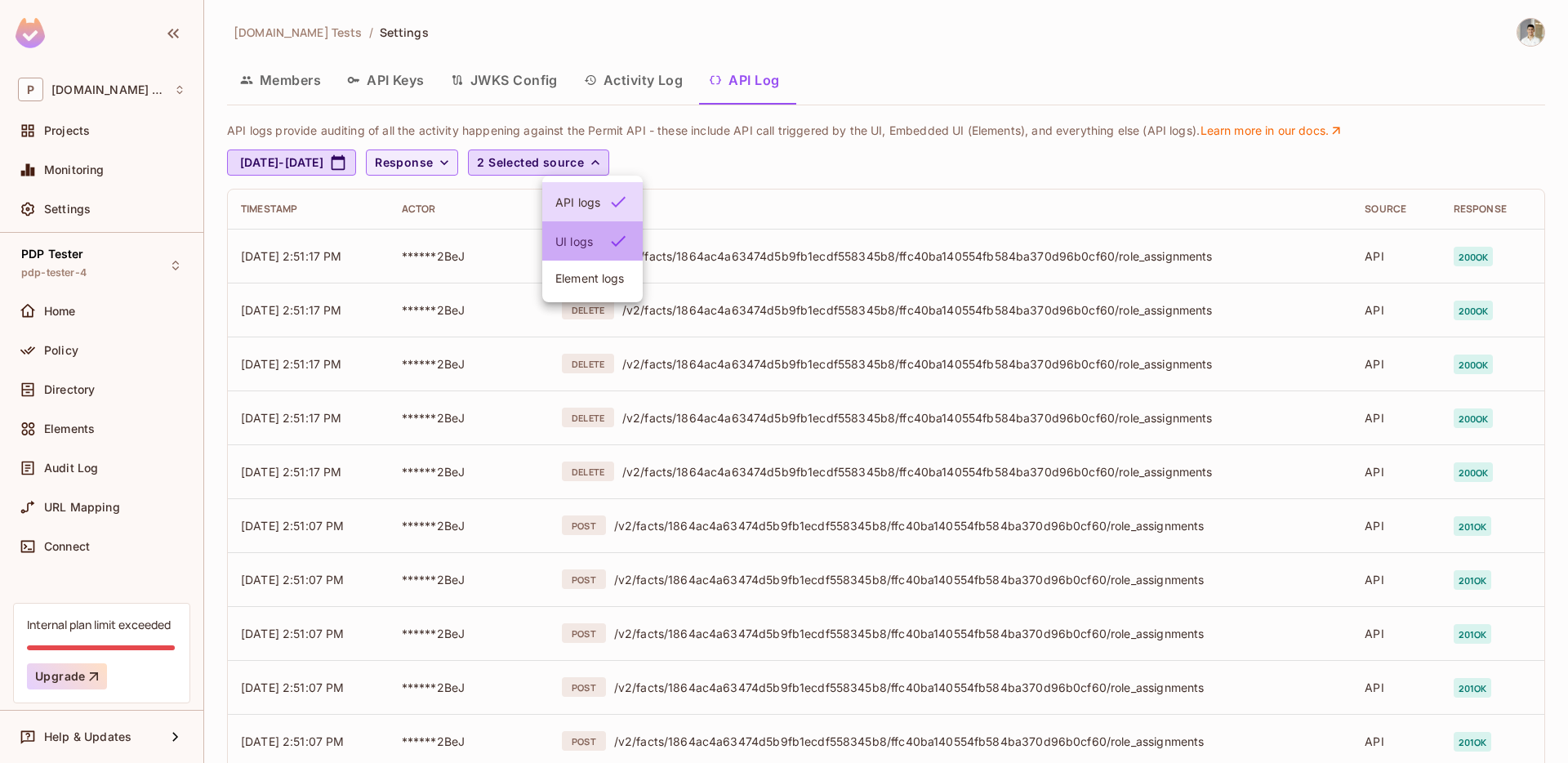
click at [589, 244] on span "UI logs" at bounding box center [578, 241] width 45 height 15
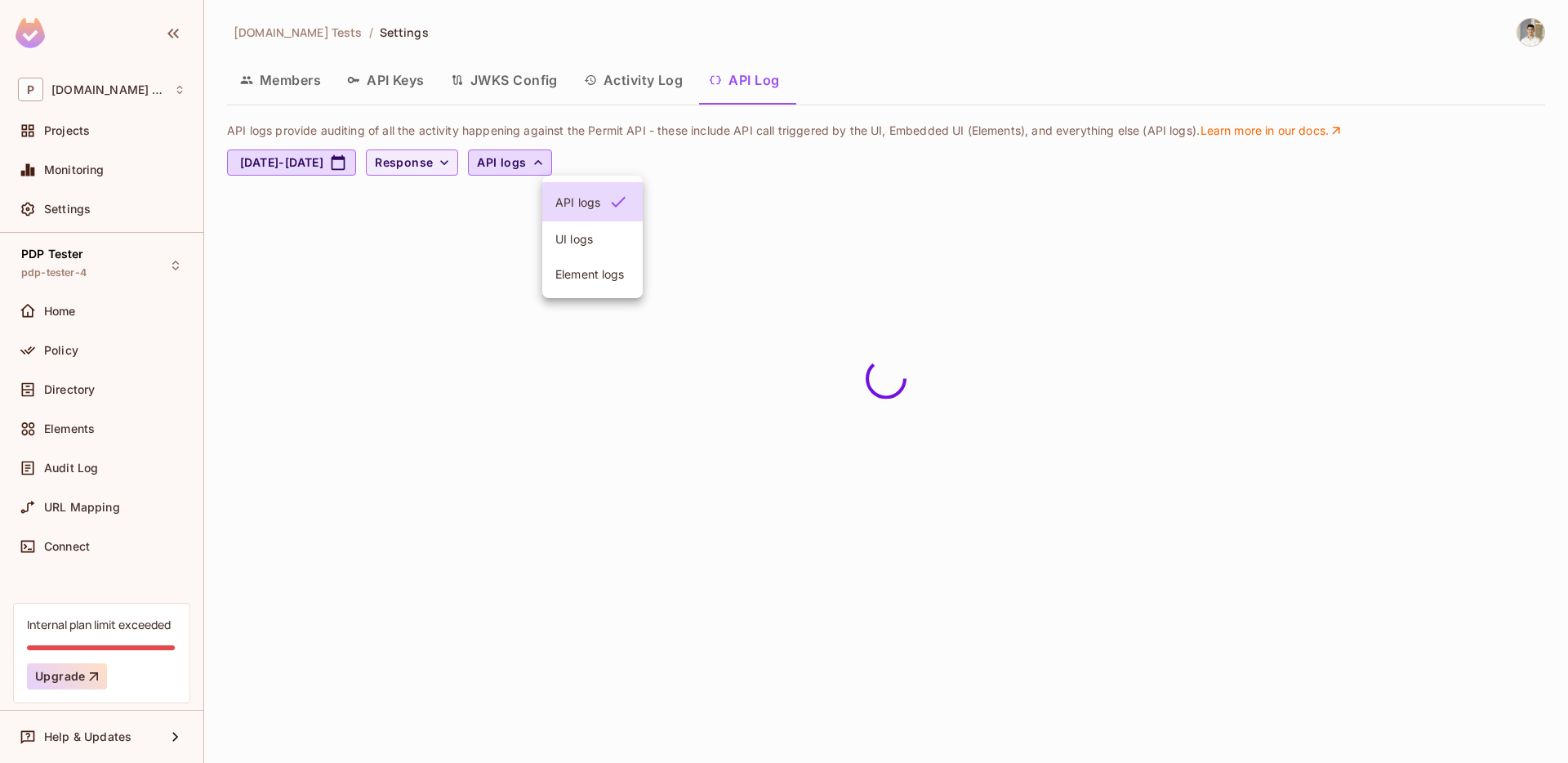
click at [870, 152] on div at bounding box center [784, 381] width 1568 height 763
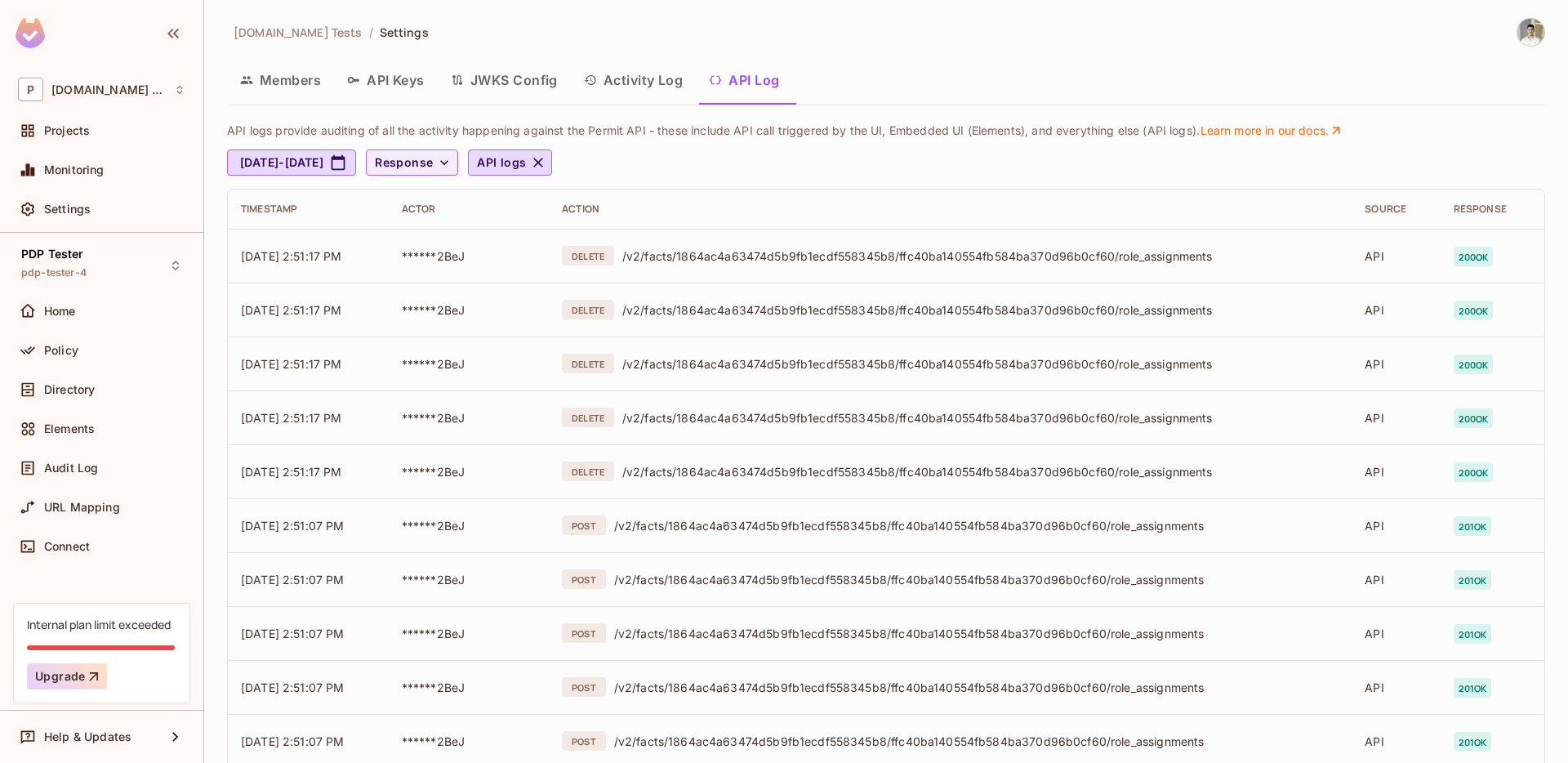
click at [787, 131] on p "API logs provide auditing of all the activity happening against the Permit API …" at bounding box center [875, 130] width 1294 height 15
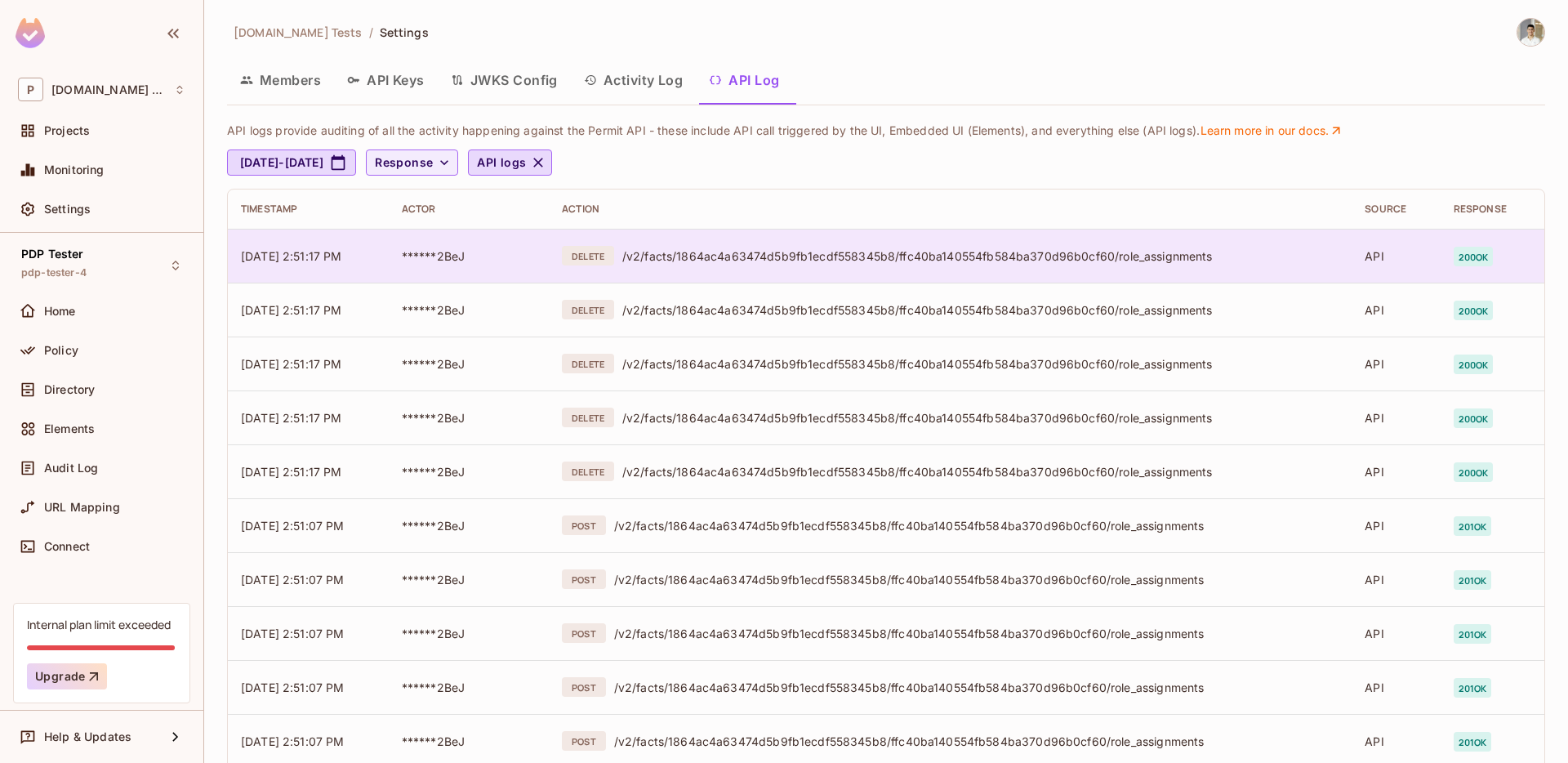
click at [442, 261] on span "******2BeJ" at bounding box center [433, 256] width 64 height 14
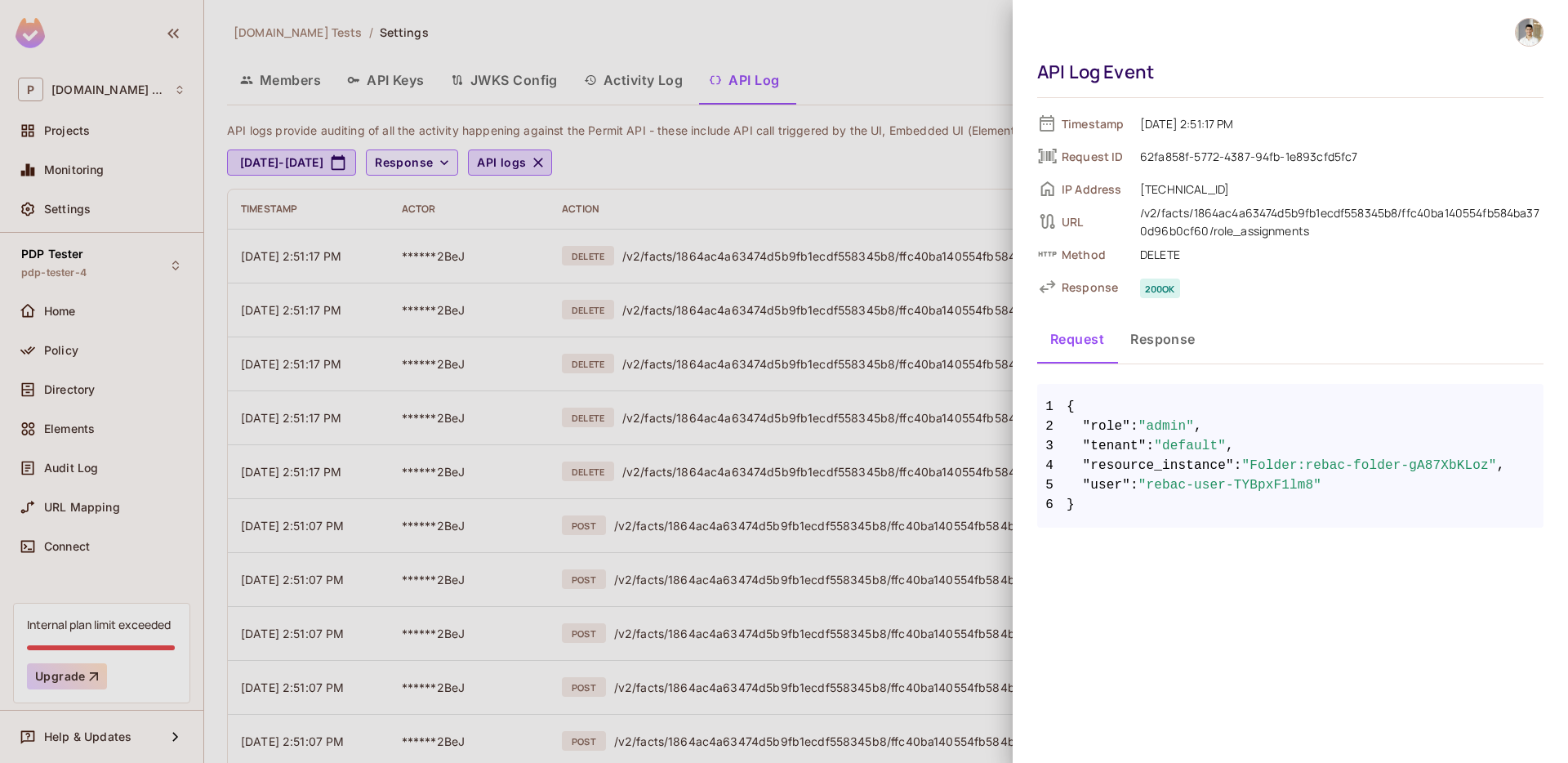
click at [462, 263] on div at bounding box center [784, 381] width 1568 height 763
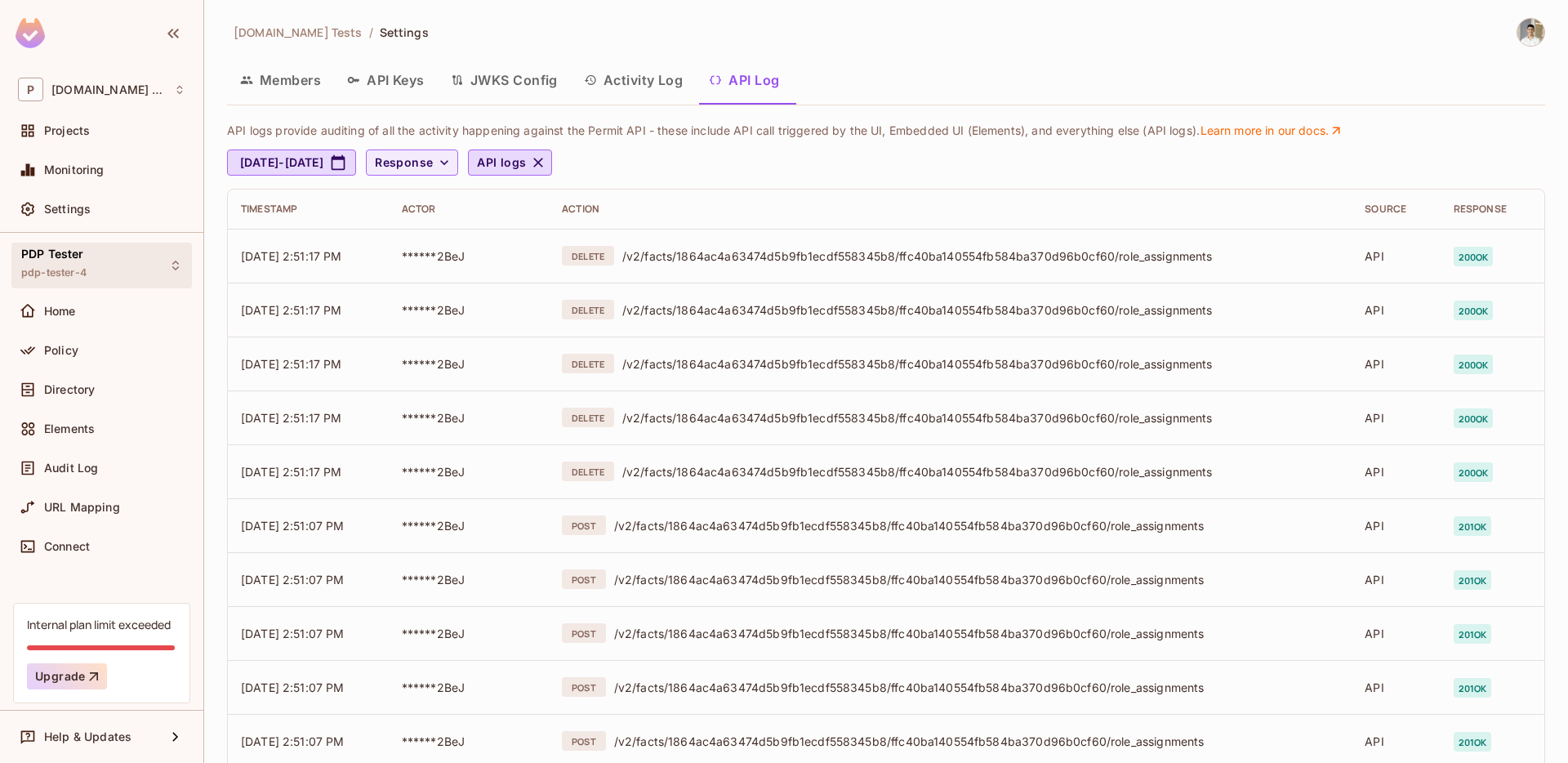
click at [83, 261] on div "PDP Tester pdp-tester-4" at bounding box center [54, 264] width 65 height 35
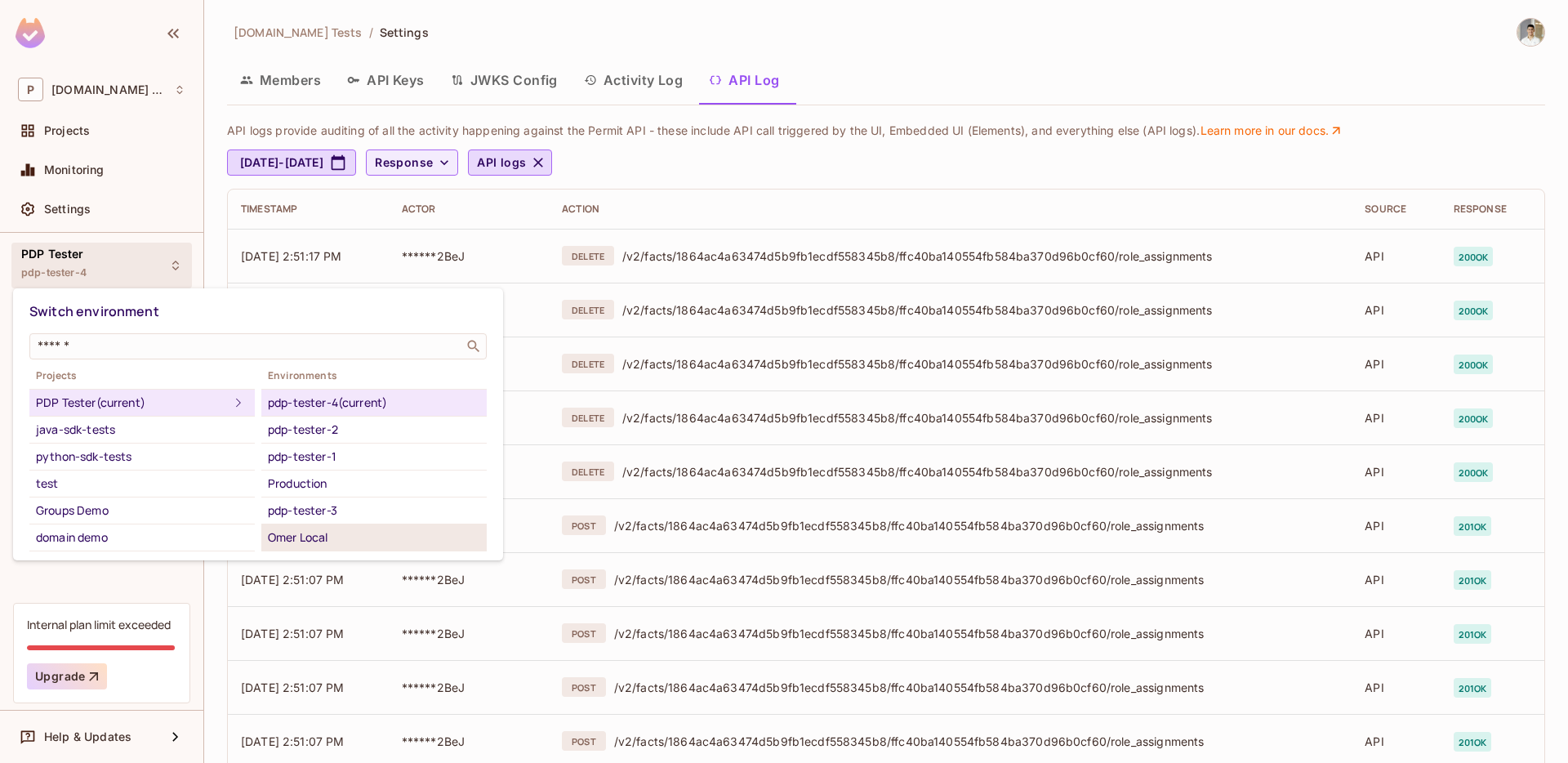
click at [282, 541] on div "Omer Local" at bounding box center [373, 537] width 212 height 20
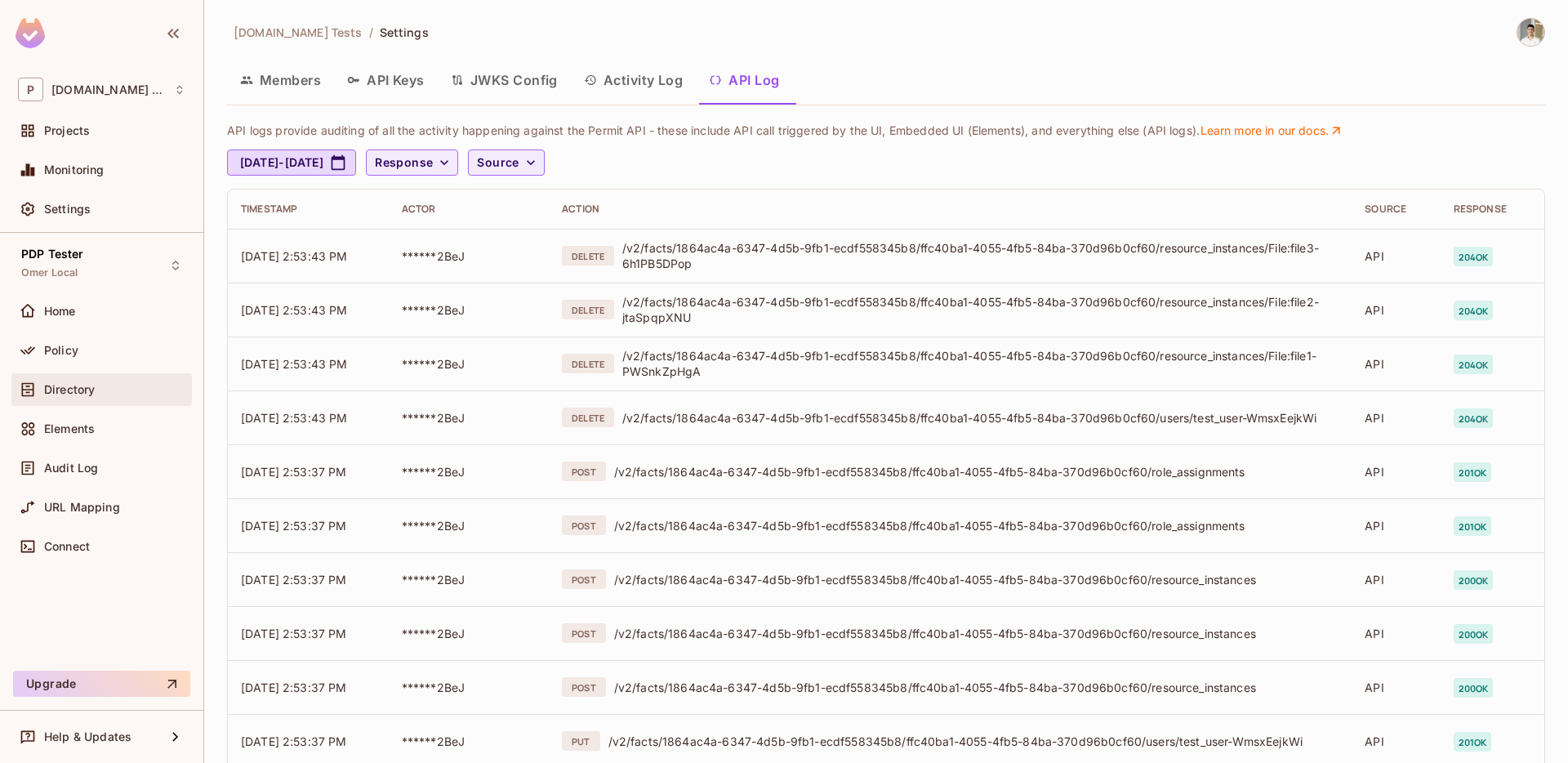
click at [92, 378] on div "Directory" at bounding box center [101, 390] width 180 height 33
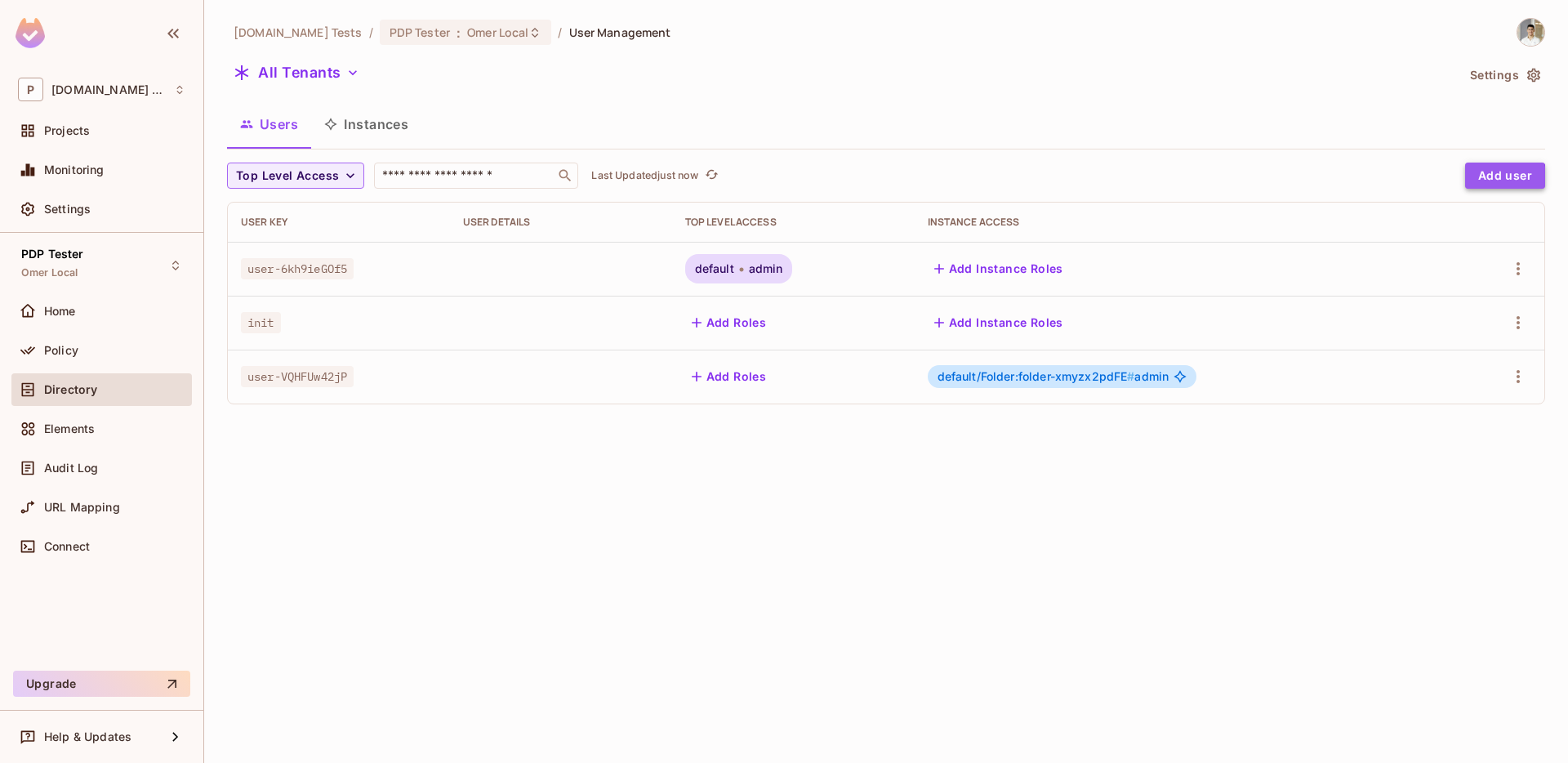
click at [1479, 185] on button "Add user" at bounding box center [1505, 175] width 80 height 26
click at [1480, 177] on body "P [DOMAIN_NAME] Tests Projects Monitoring Settings PDP [PERSON_NAME] Local Home…" at bounding box center [784, 381] width 1568 height 763
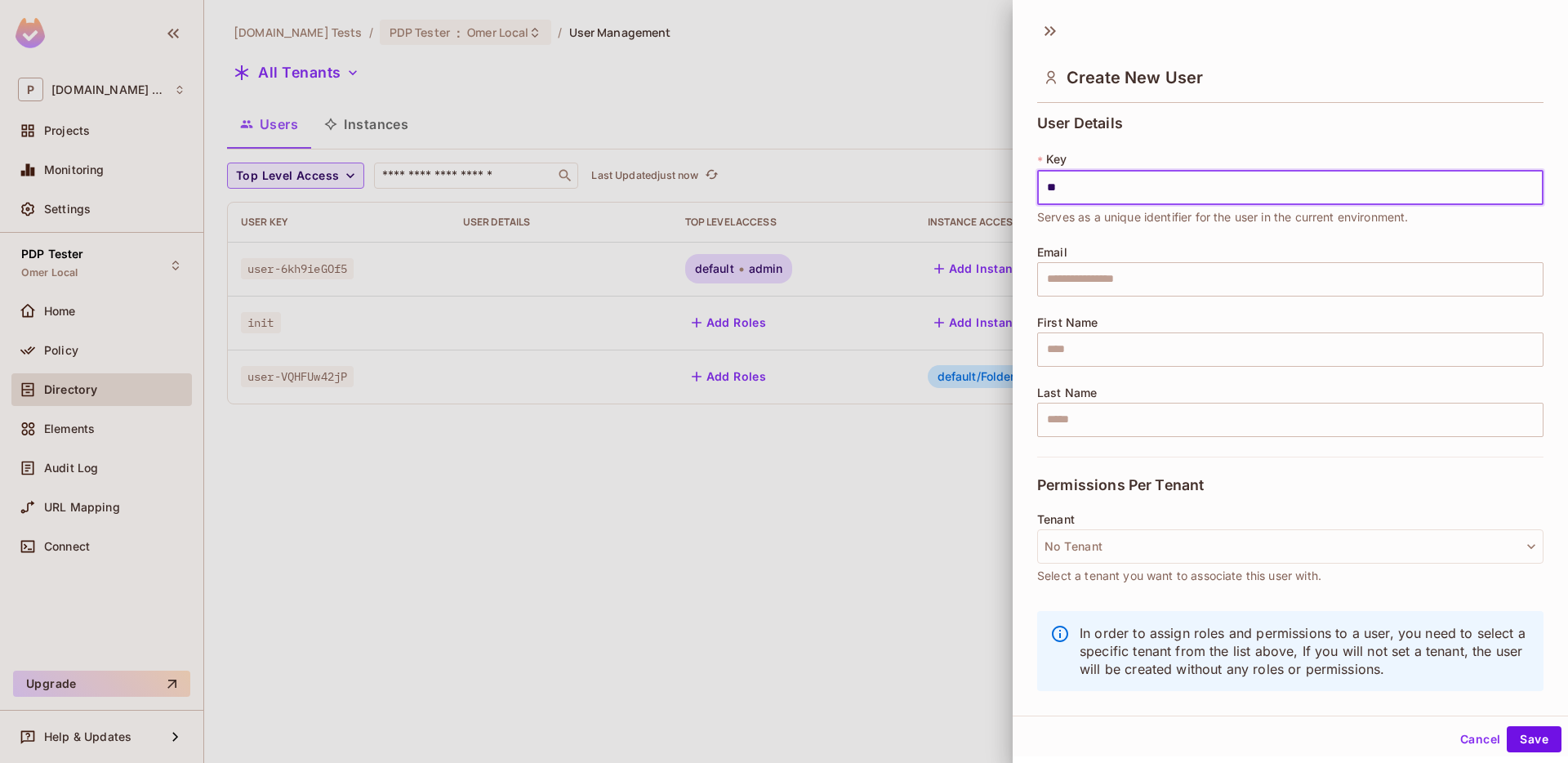
type input "**"
click at [1243, 378] on div "User Details * Key ** ​ Serves as a unique identifier for the user in the curre…" at bounding box center [1291, 286] width 506 height 342
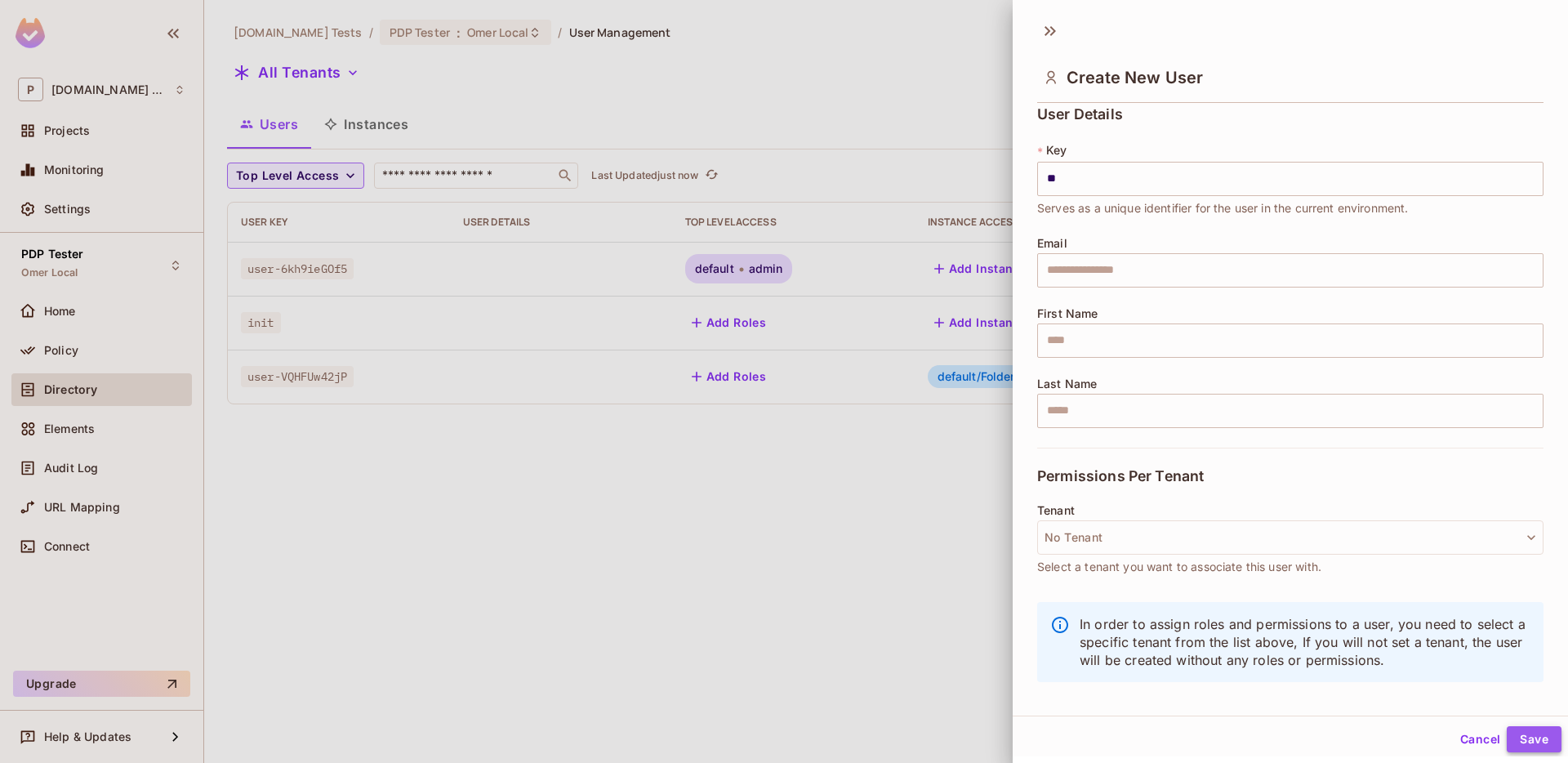
click at [1526, 736] on button "Save" at bounding box center [1535, 739] width 55 height 26
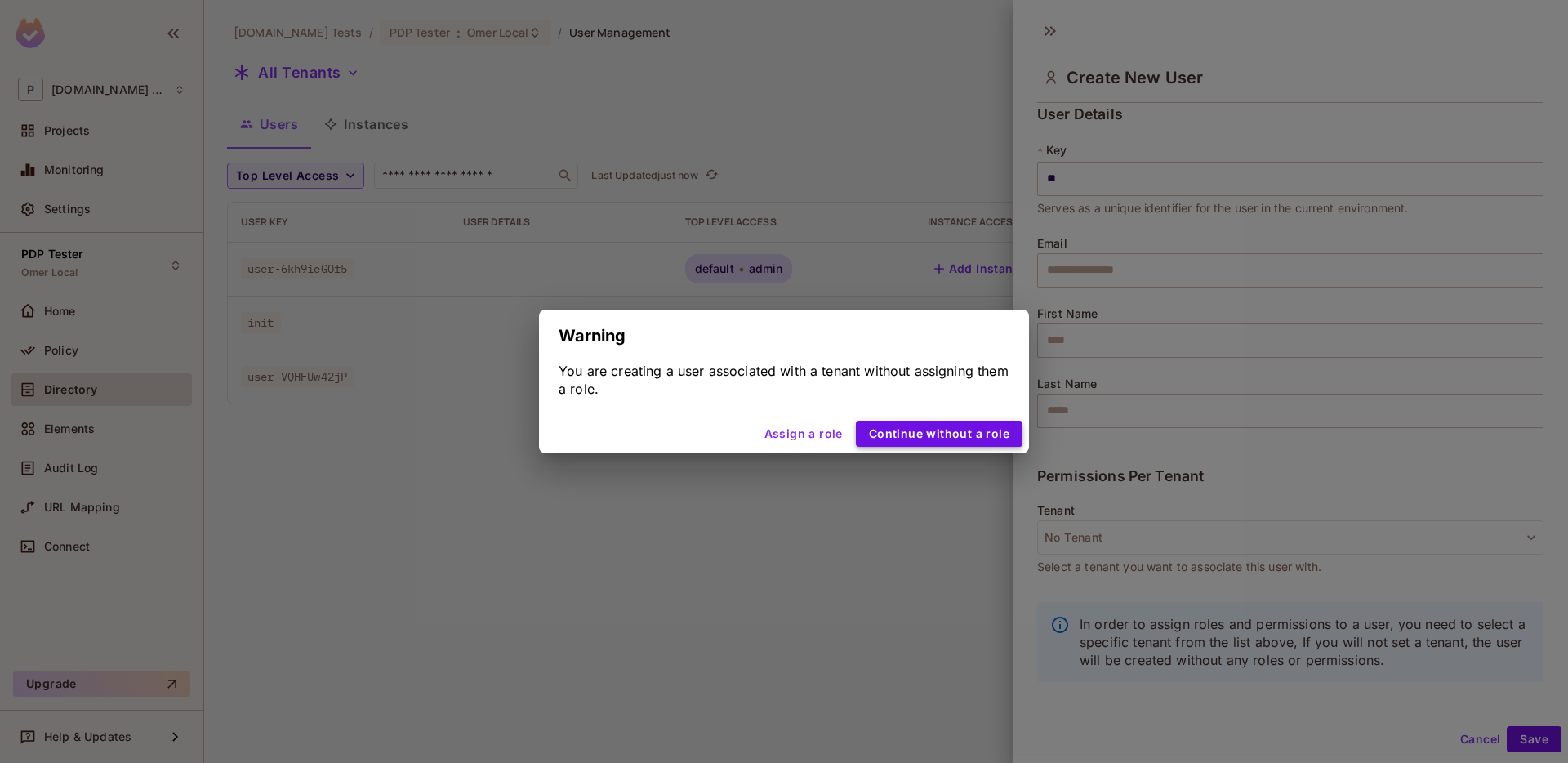
click at [941, 434] on button "Continue without a role" at bounding box center [940, 433] width 166 height 26
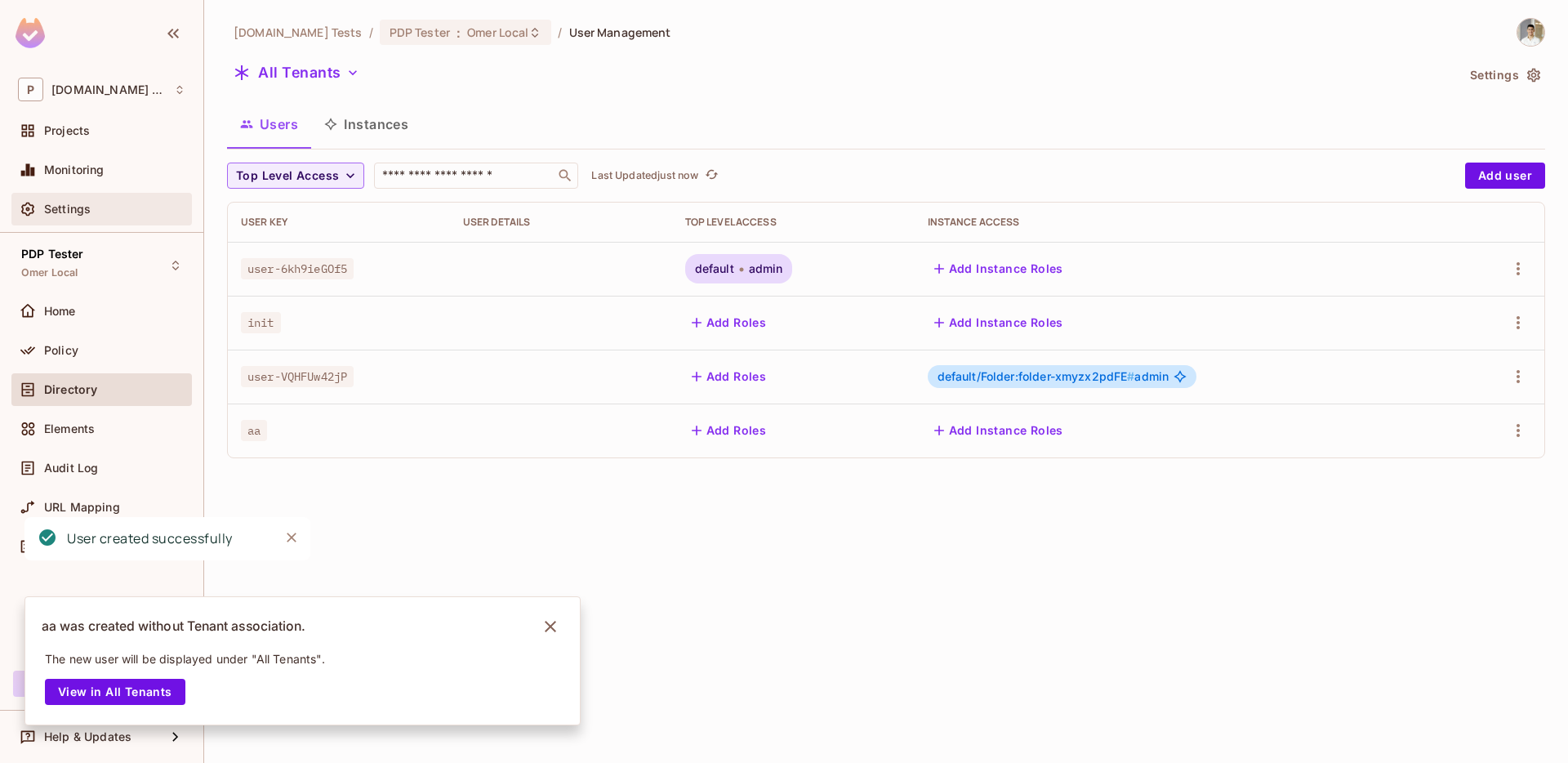
click at [107, 210] on div "Settings" at bounding box center [114, 209] width 142 height 13
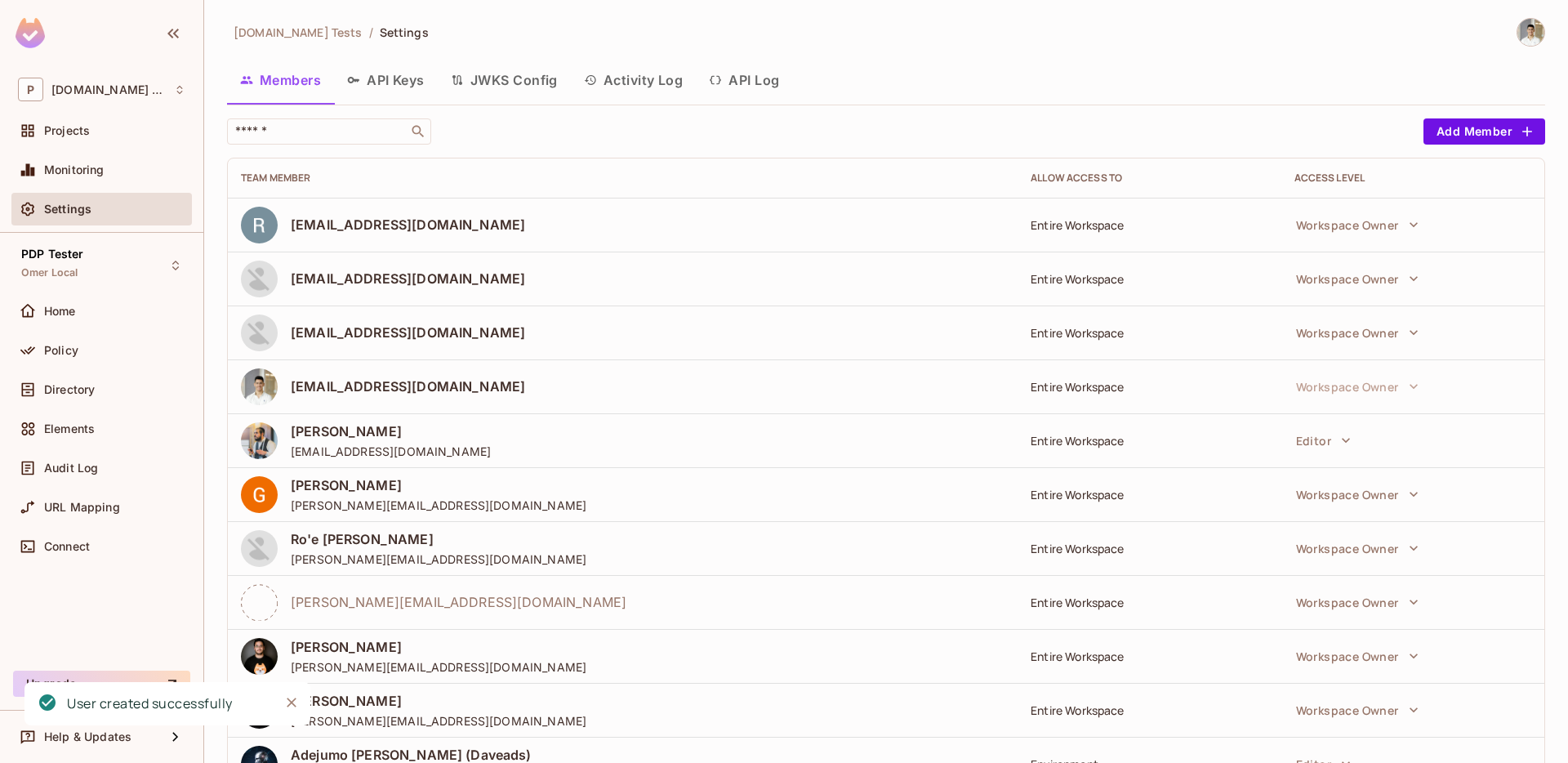
click at [785, 92] on button "API Log" at bounding box center [744, 80] width 96 height 41
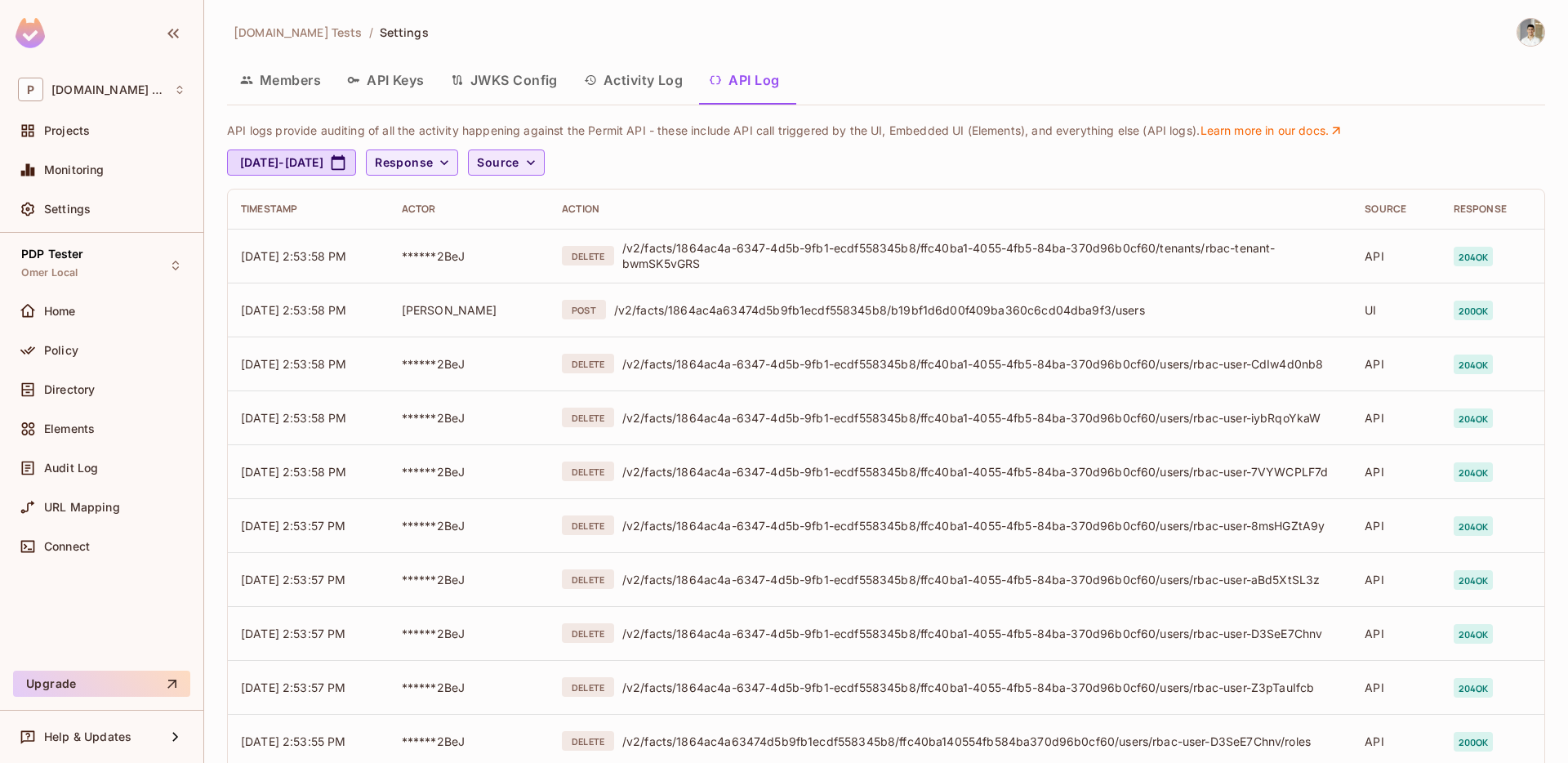
click at [518, 167] on span "Source" at bounding box center [498, 163] width 42 height 21
click at [438, 314] on div at bounding box center [784, 381] width 1568 height 763
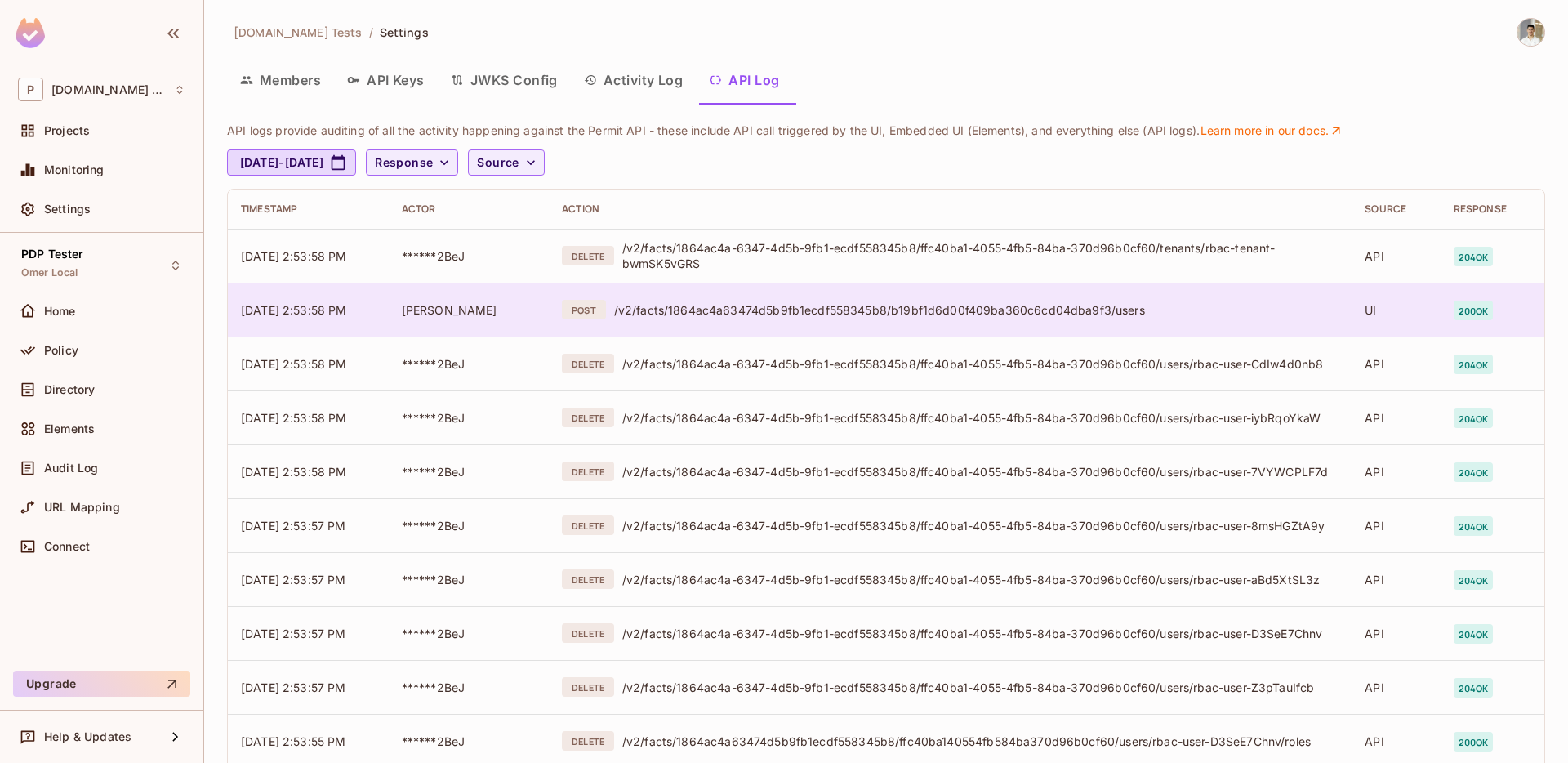
click at [659, 313] on div "/v2/facts/1864ac4a63474d5b9fb1ecdf558345b8/b19bf1d6d00f409ba360c6cd04dba9f3/use…" at bounding box center [977, 310] width 725 height 15
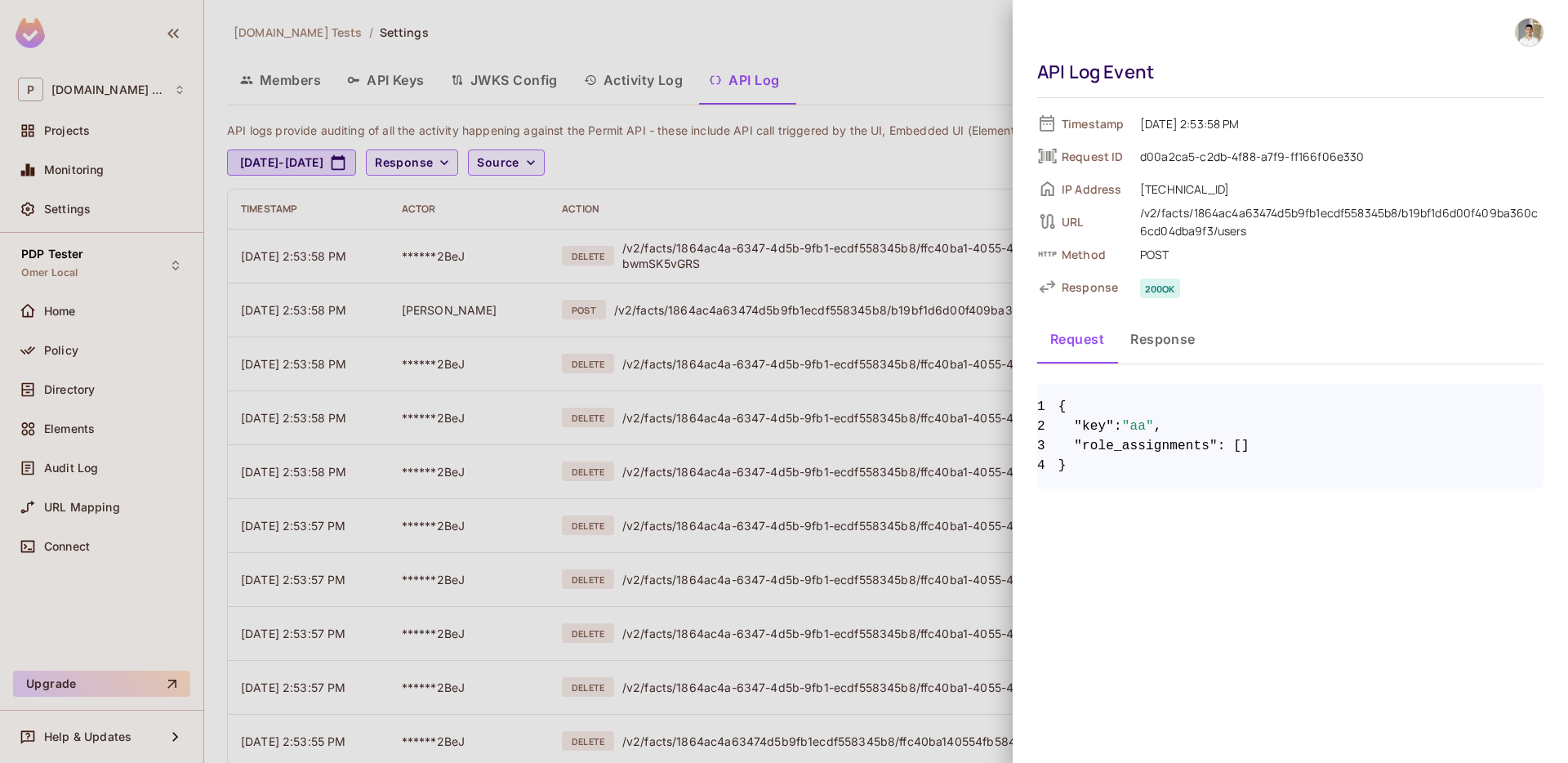
click at [1161, 343] on button "Response" at bounding box center [1163, 339] width 92 height 41
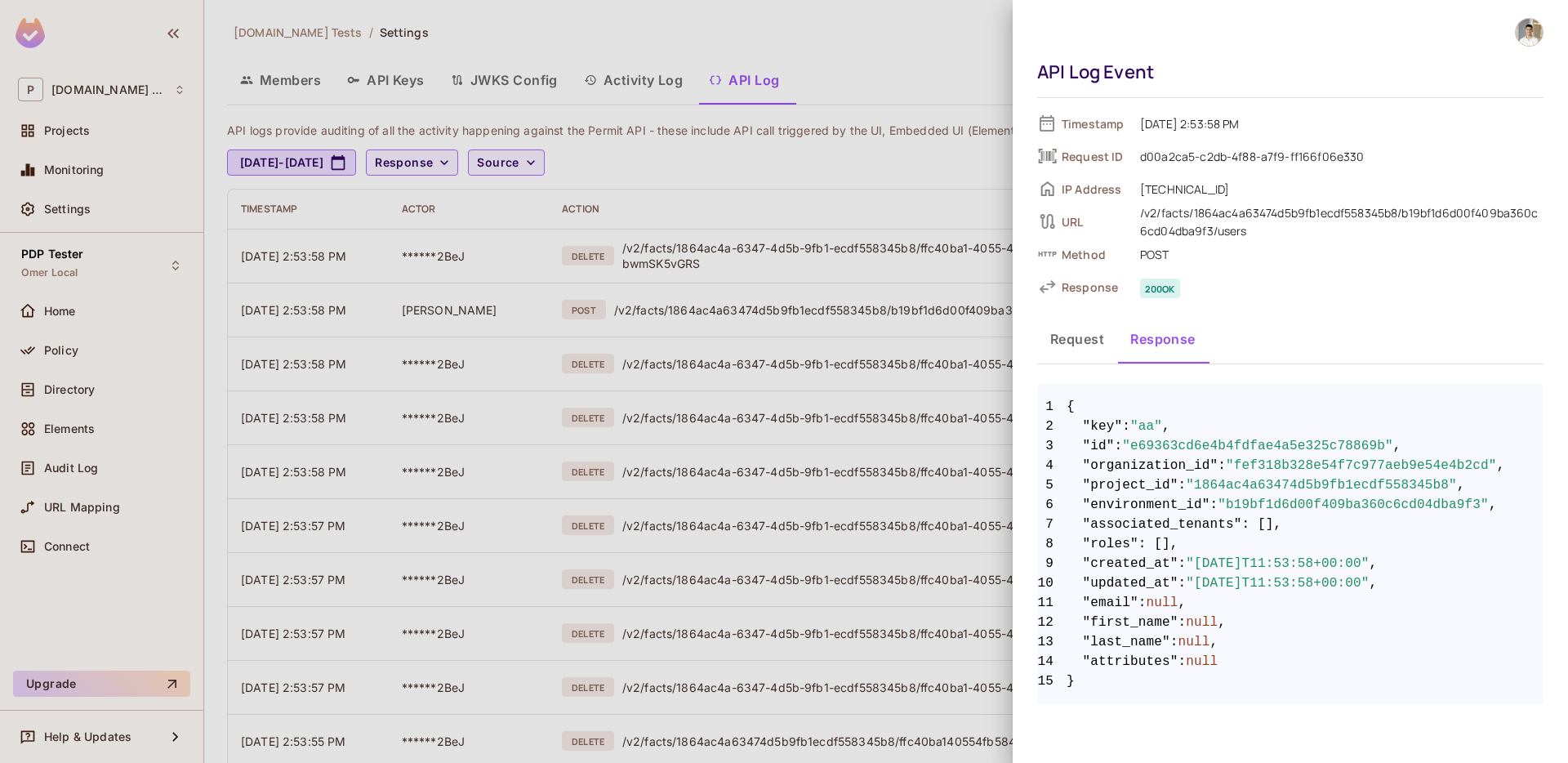
click at [887, 324] on div at bounding box center [784, 381] width 1568 height 763
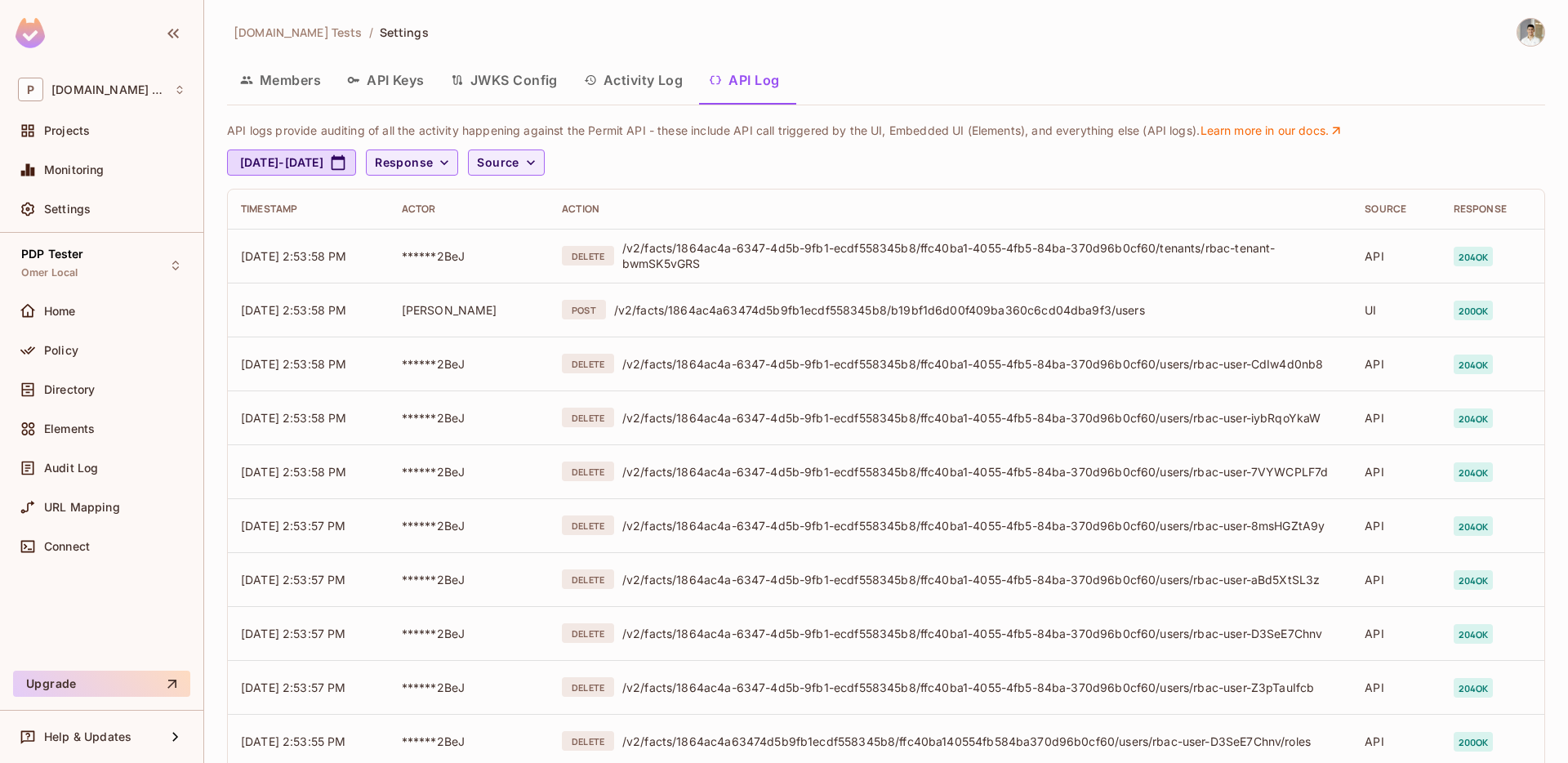
click at [1535, 39] on img at bounding box center [1530, 32] width 27 height 27
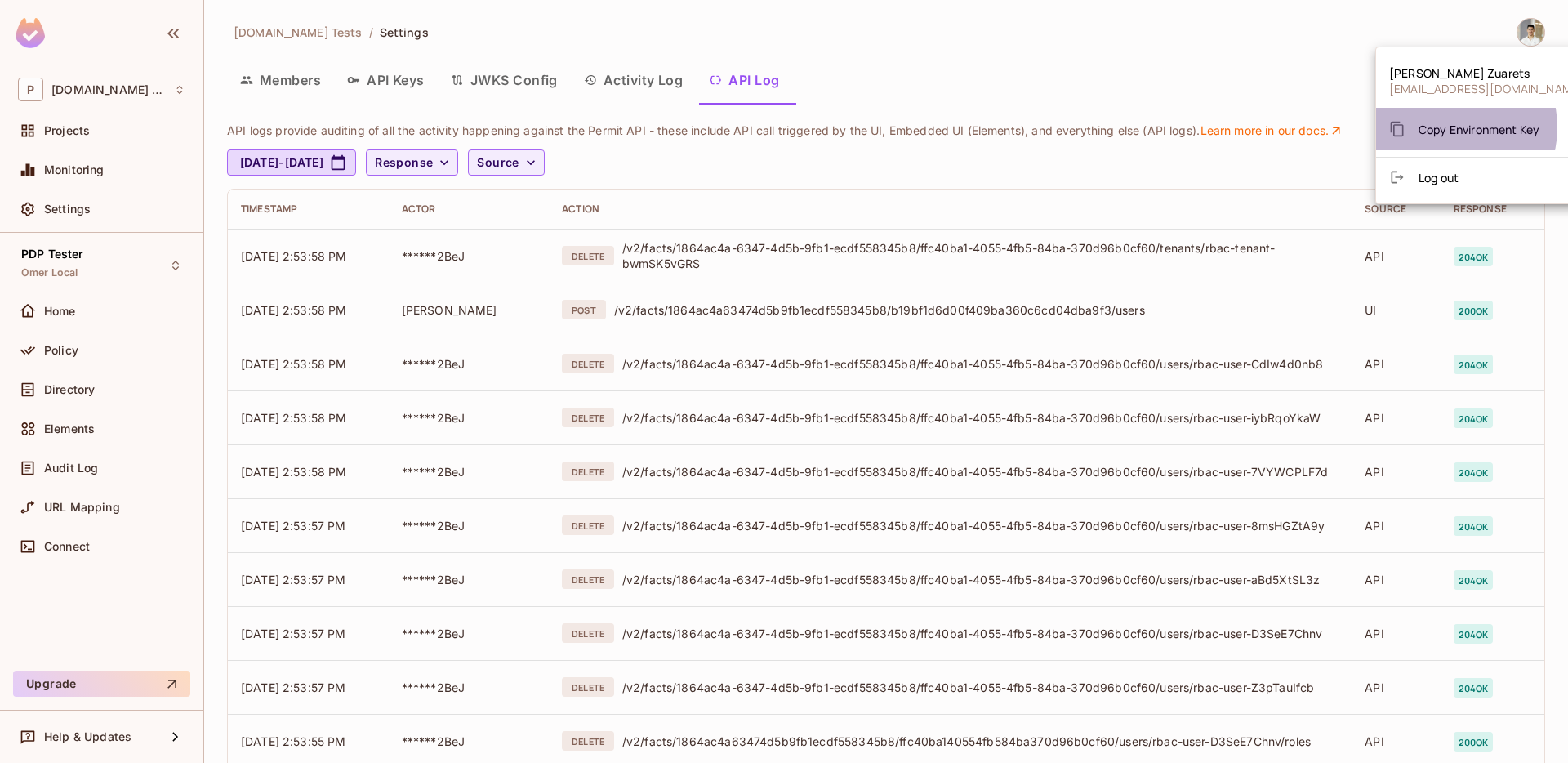
click at [1445, 127] on span "Copy Environment Key" at bounding box center [1479, 130] width 121 height 15
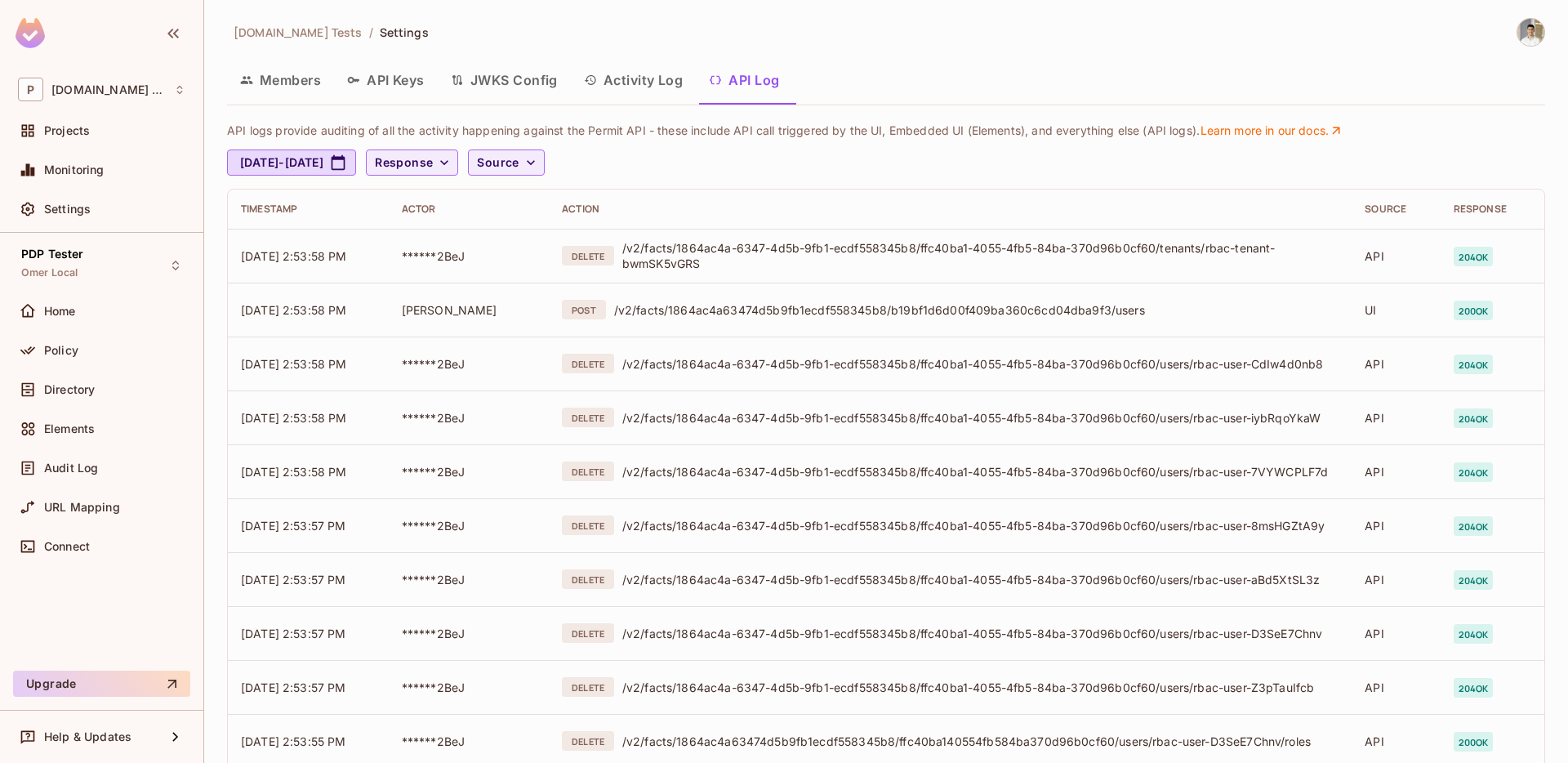
click at [689, 176] on div "API logs provide auditing of all the activity happening against the Permit API …" at bounding box center [887, 605] width 1318 height 974
click at [117, 280] on div "PDP [PERSON_NAME] Local" at bounding box center [101, 265] width 180 height 45
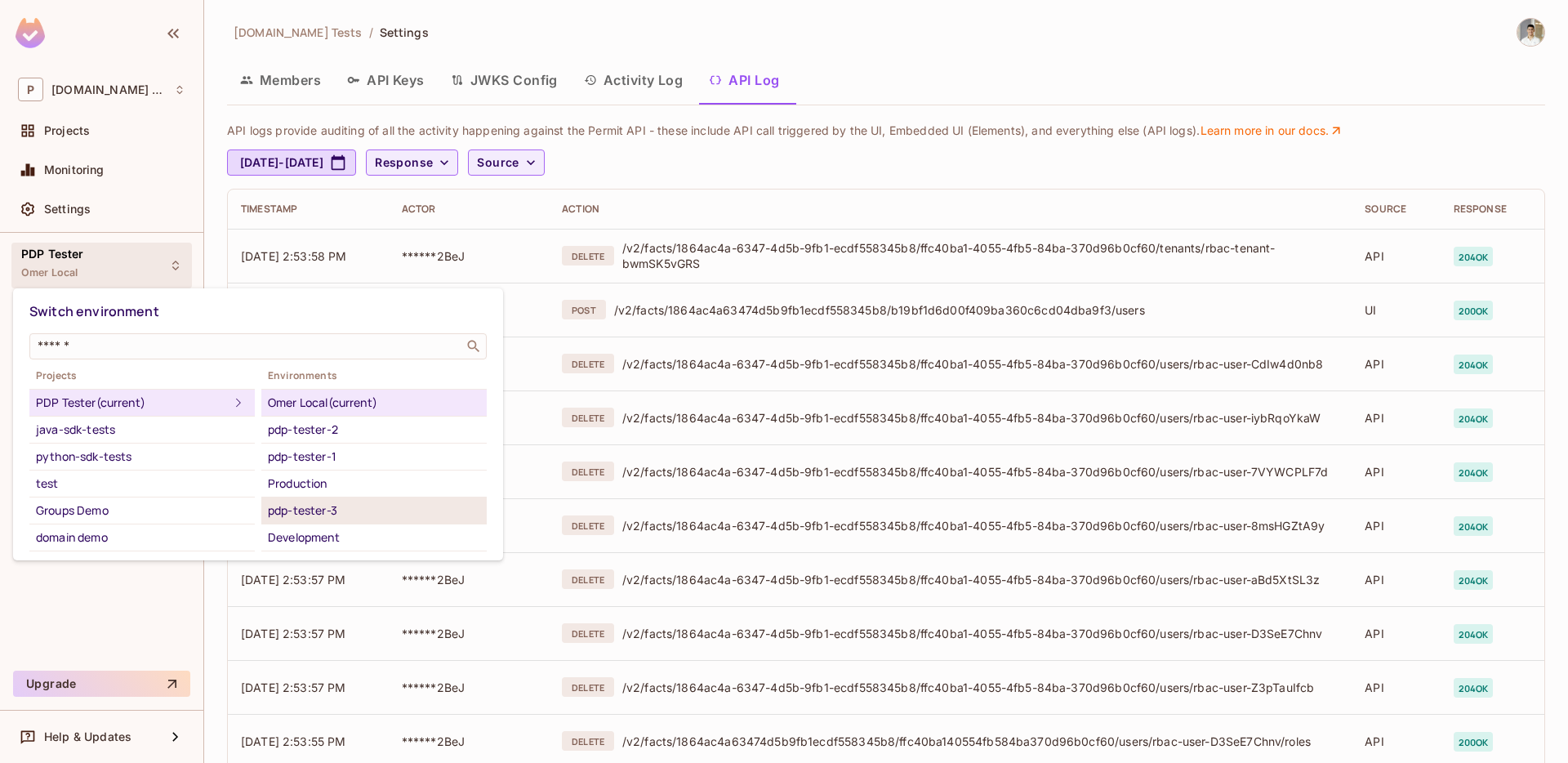
scroll to position [26, 0]
click at [342, 542] on div "pdp-tester-4" at bounding box center [373, 539] width 212 height 20
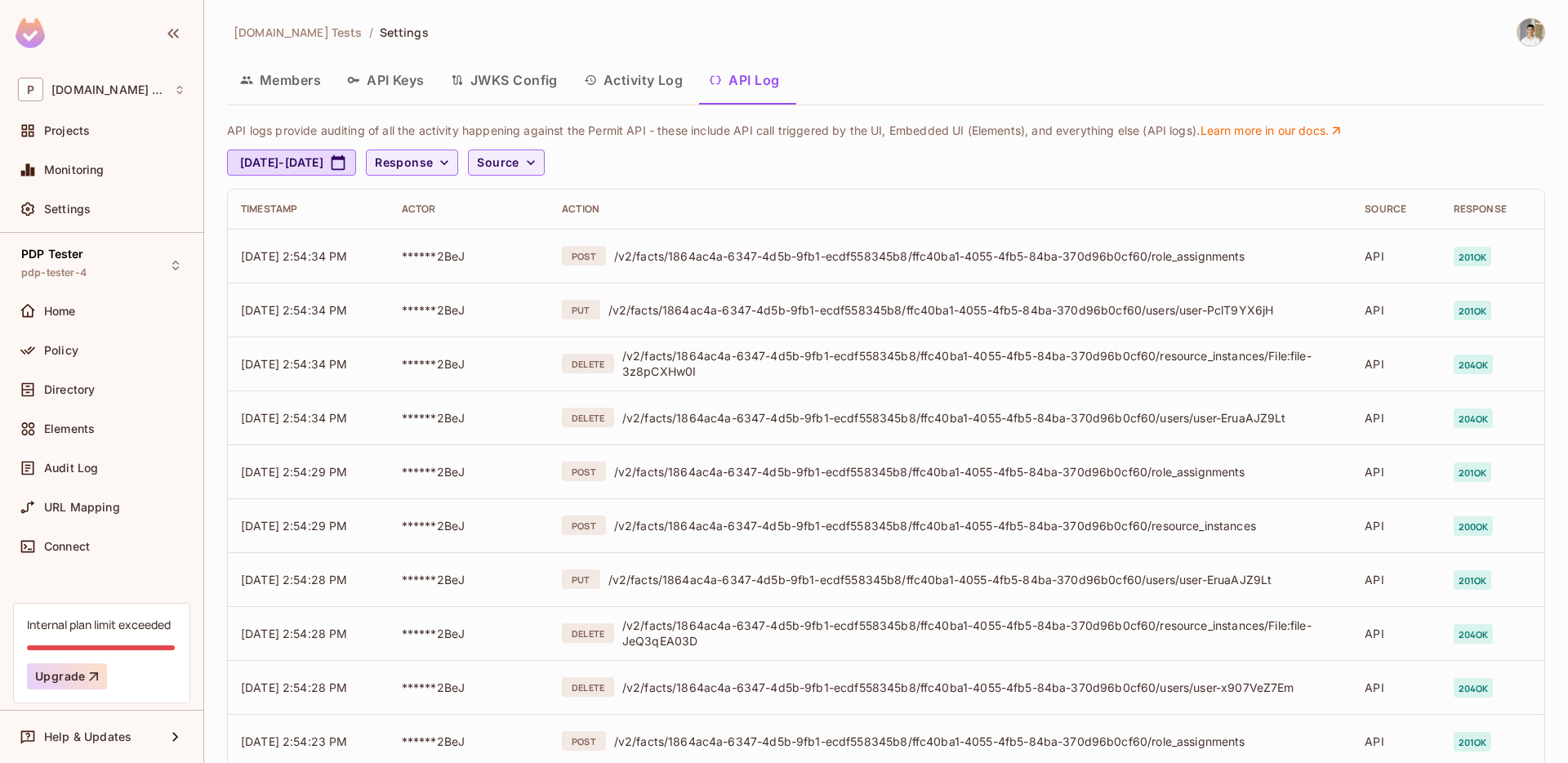
click at [1536, 24] on img at bounding box center [1530, 32] width 27 height 27
click at [1450, 122] on span "Copy Environment Key" at bounding box center [1479, 130] width 121 height 15
click at [690, 170] on div "[DATE] - [DATE] Response Source" at bounding box center [882, 162] width 1311 height 26
click at [623, 76] on button "Activity Log" at bounding box center [633, 80] width 126 height 41
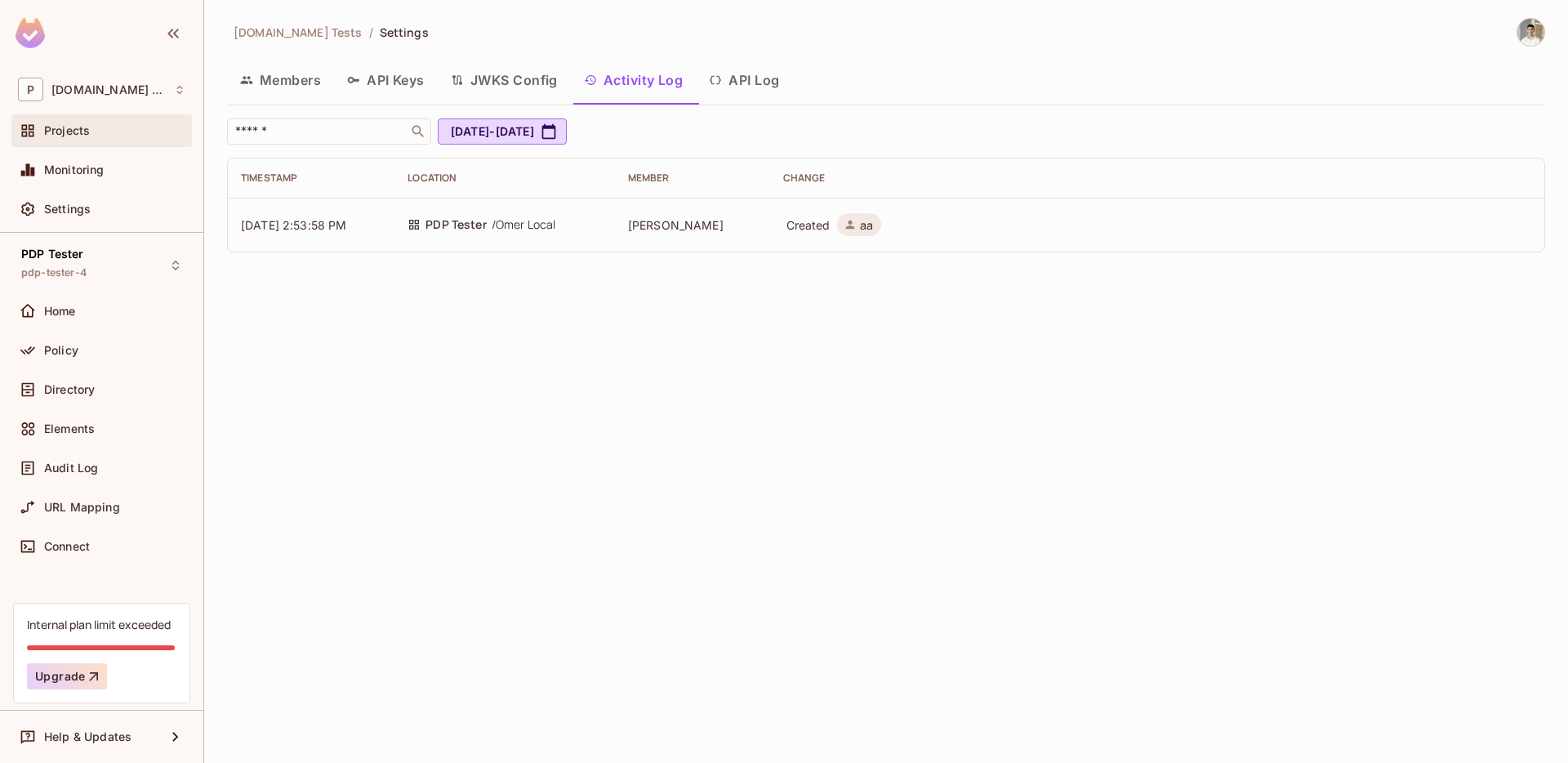
click at [104, 135] on div "Projects" at bounding box center [114, 130] width 142 height 13
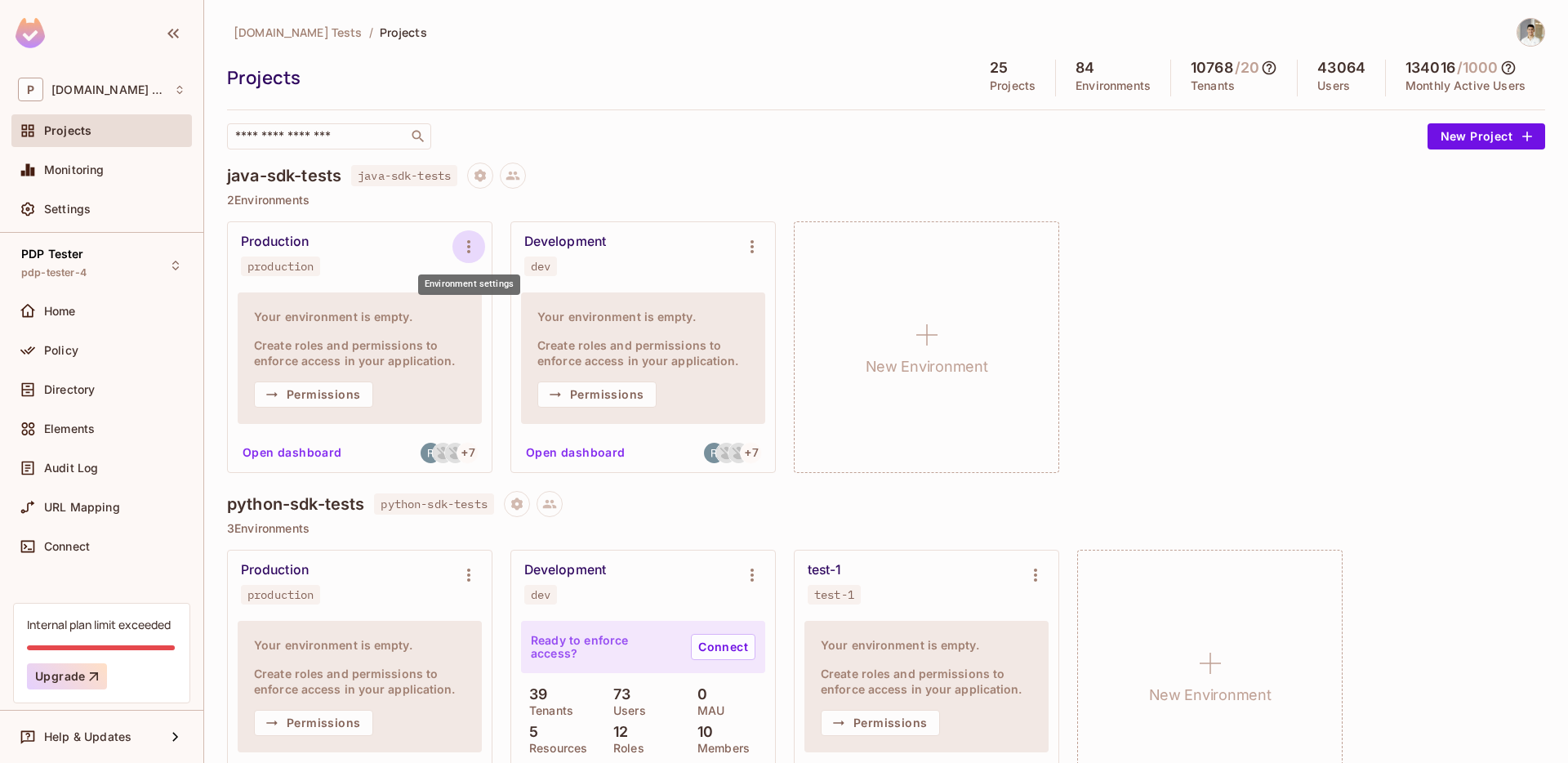
click at [478, 249] on button "Environment settings" at bounding box center [469, 246] width 33 height 33
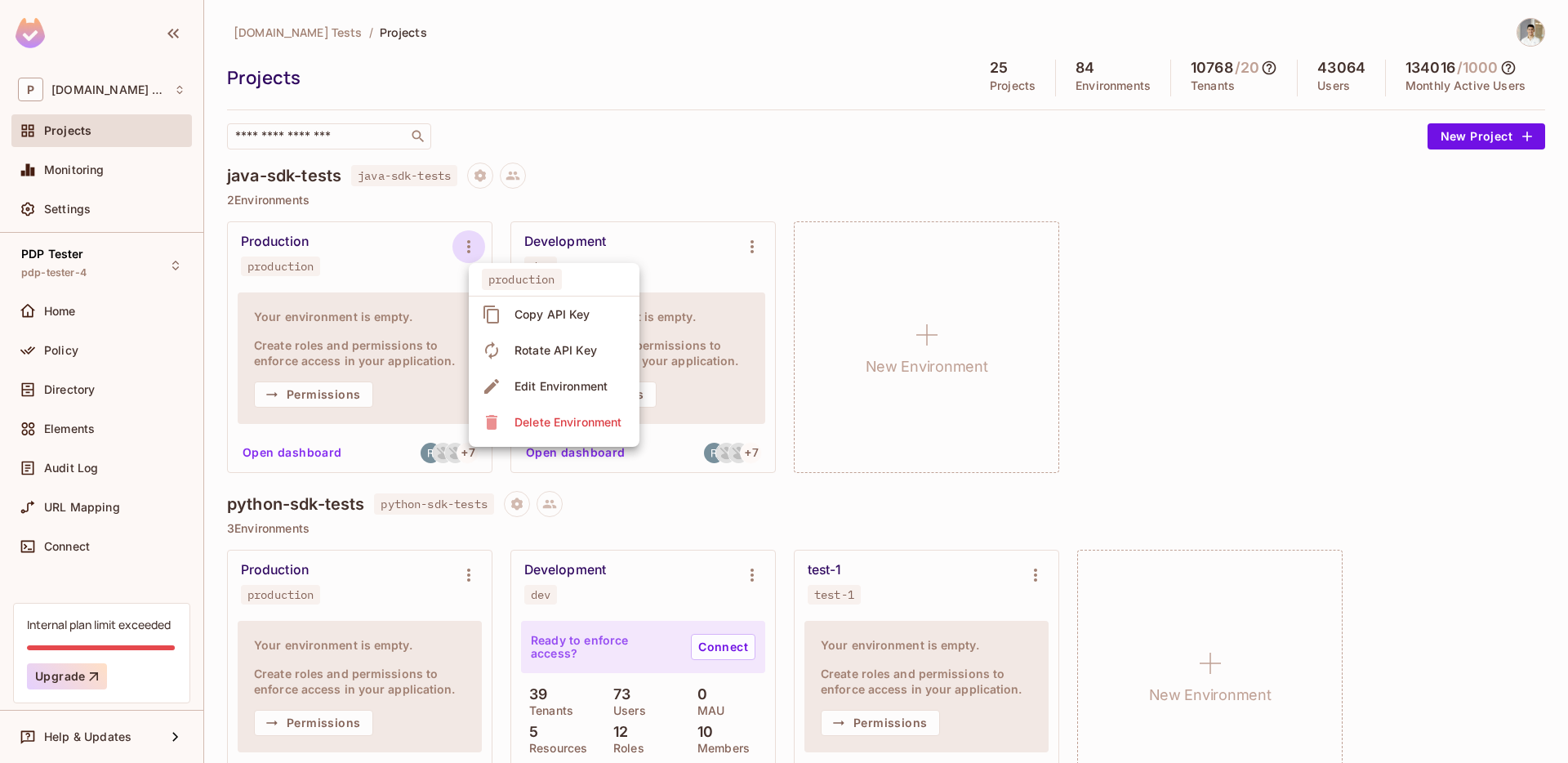
click at [612, 138] on div at bounding box center [784, 381] width 1568 height 763
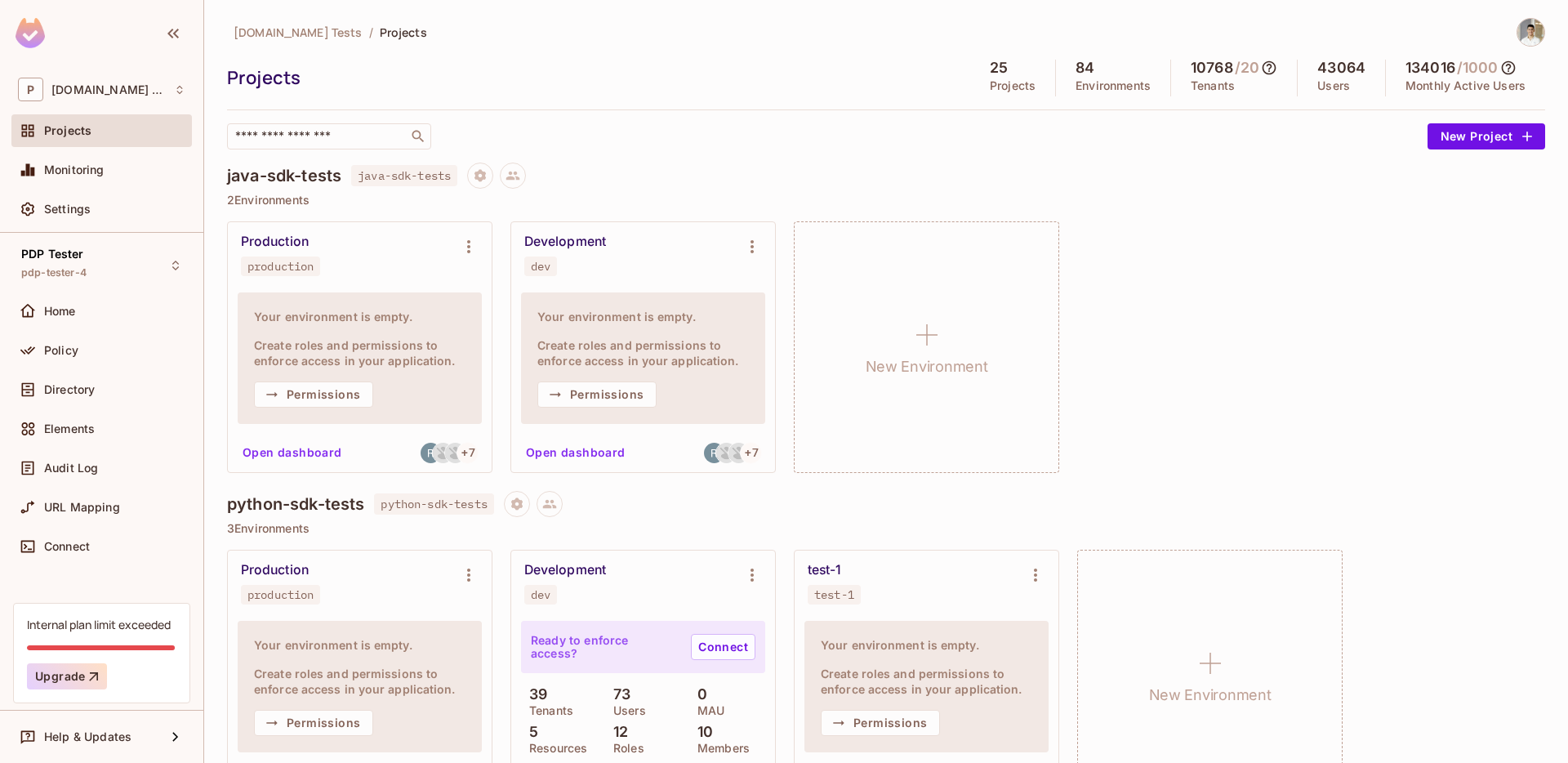
click at [487, 97] on div "[DOMAIN_NAME] Tests / Projects Projects 25 Projects 84 Environments 10768 / 20 …" at bounding box center [887, 83] width 1318 height 131
